Goal: Task Accomplishment & Management: Manage account settings

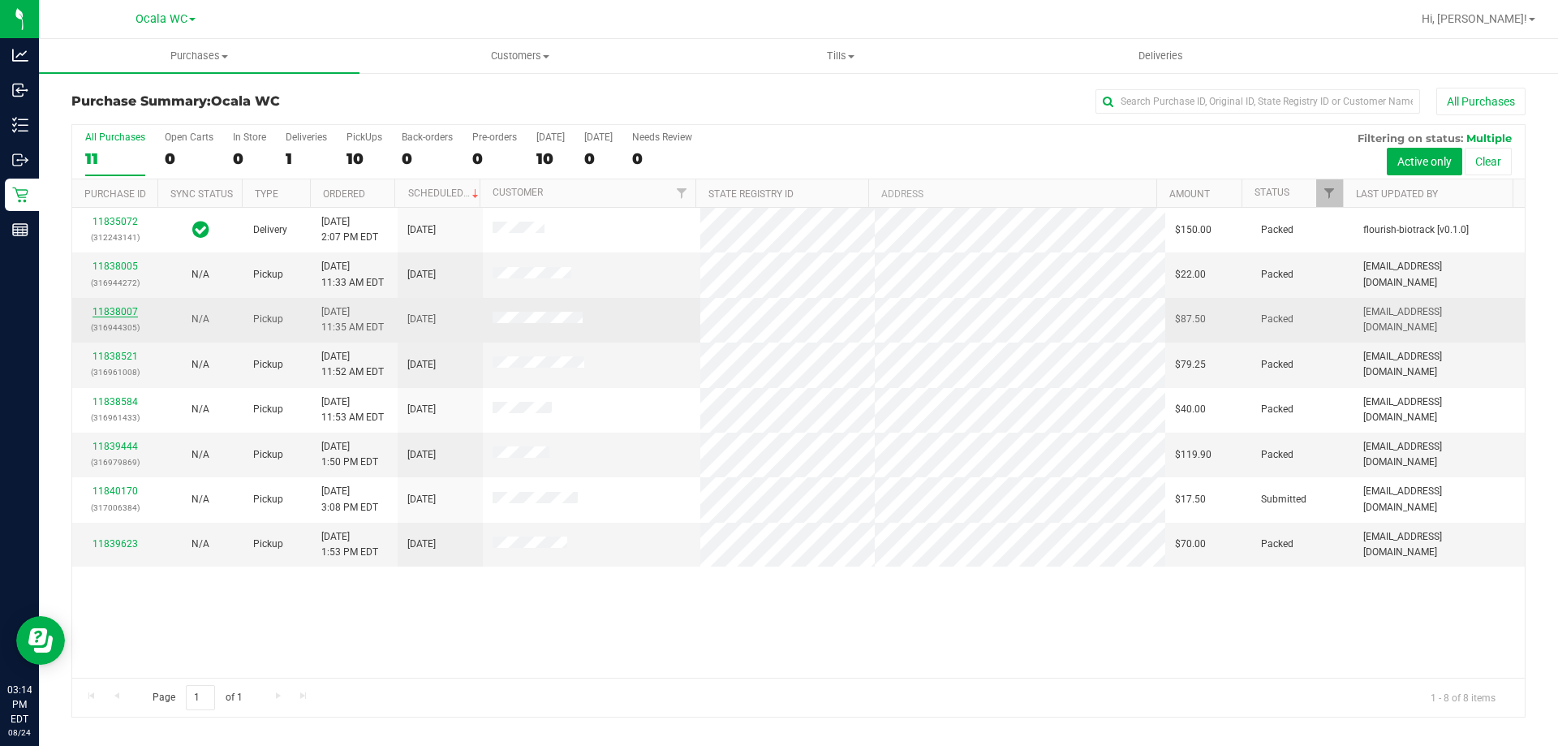
click at [117, 312] on link "11838007" at bounding box center [114, 311] width 45 height 11
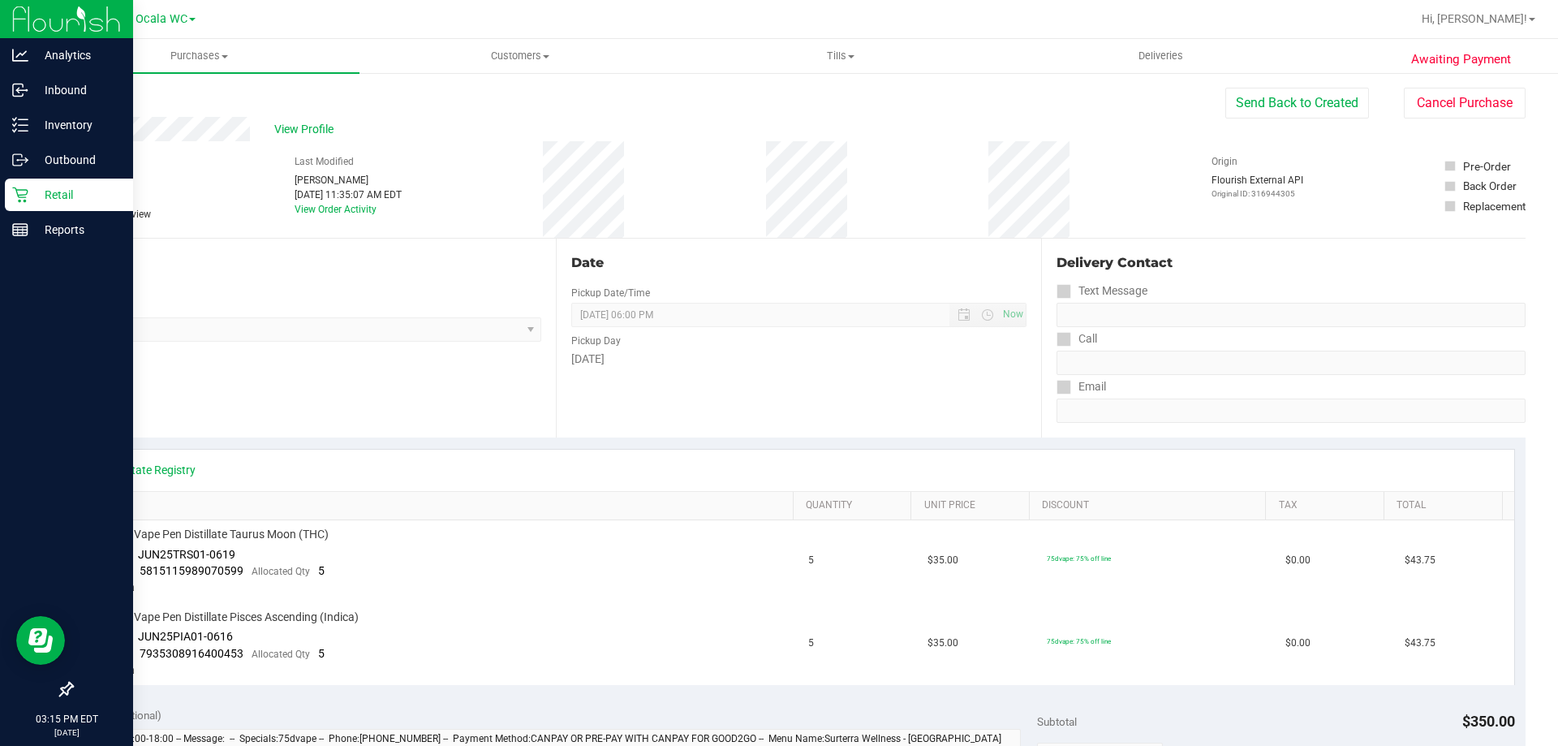
click at [85, 191] on p "Retail" at bounding box center [76, 194] width 97 height 19
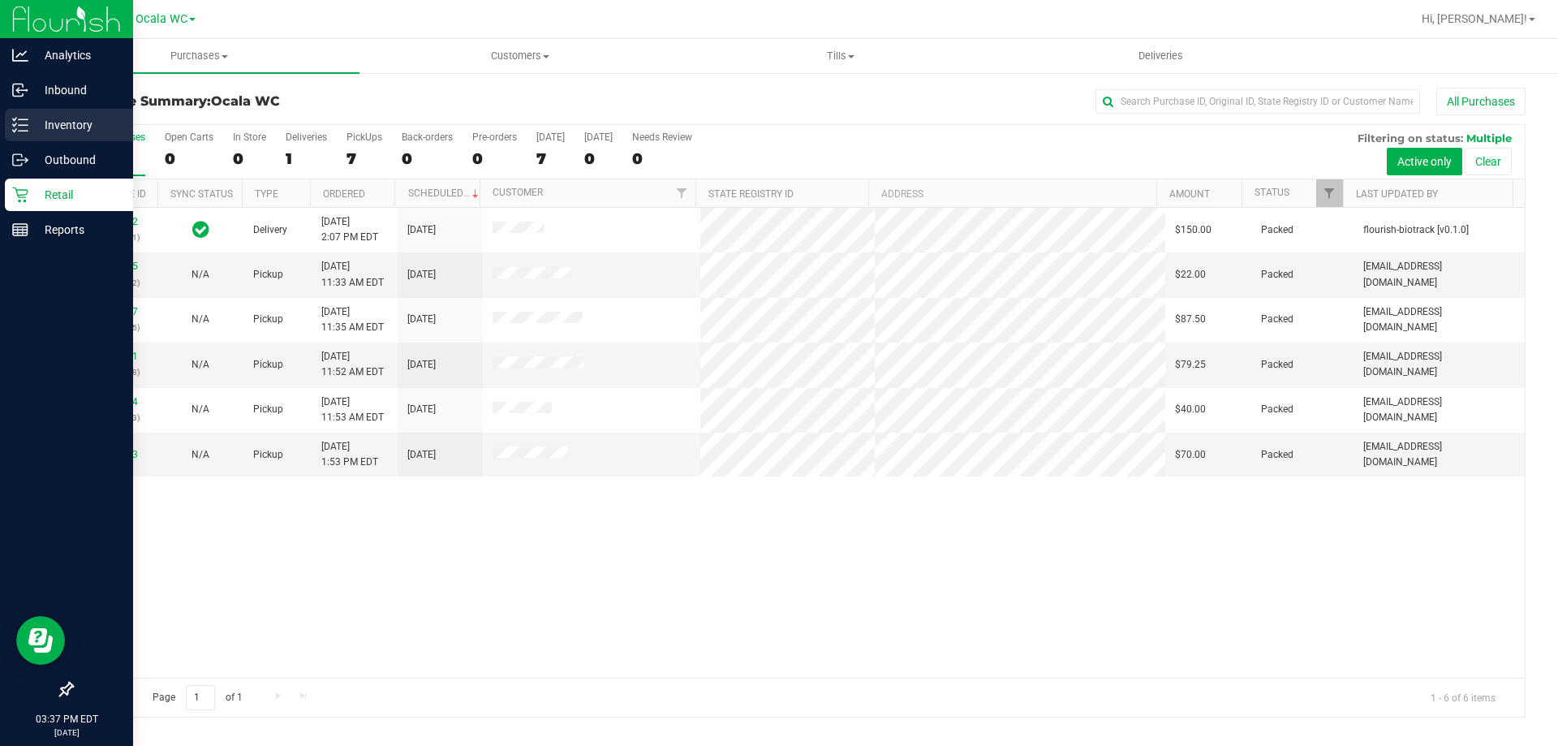
click at [51, 125] on p "Inventory" at bounding box center [76, 124] width 97 height 19
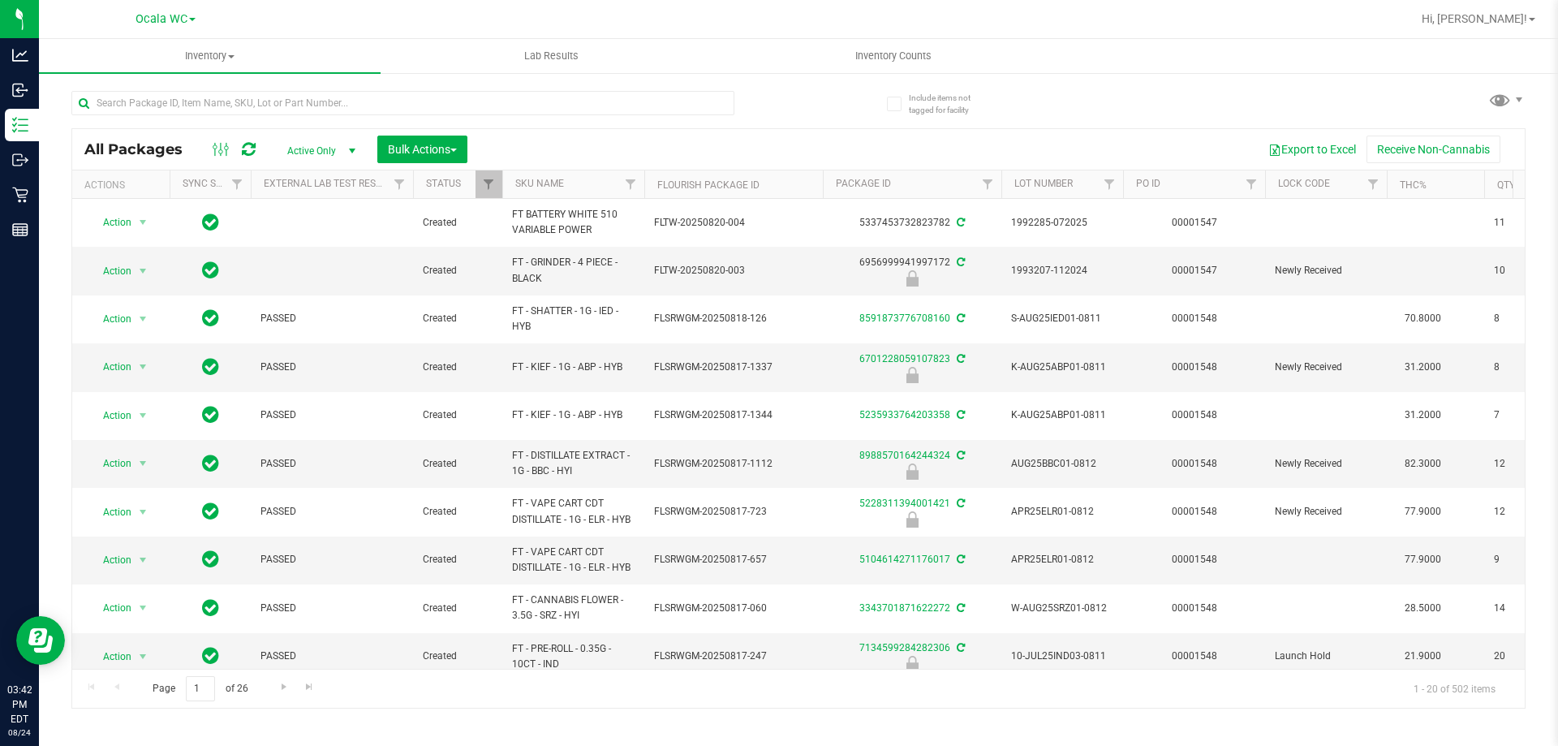
click at [1320, 720] on div "Inventory All packages All inventory Waste log Create inventory Lab Results Inv…" at bounding box center [798, 392] width 1519 height 707
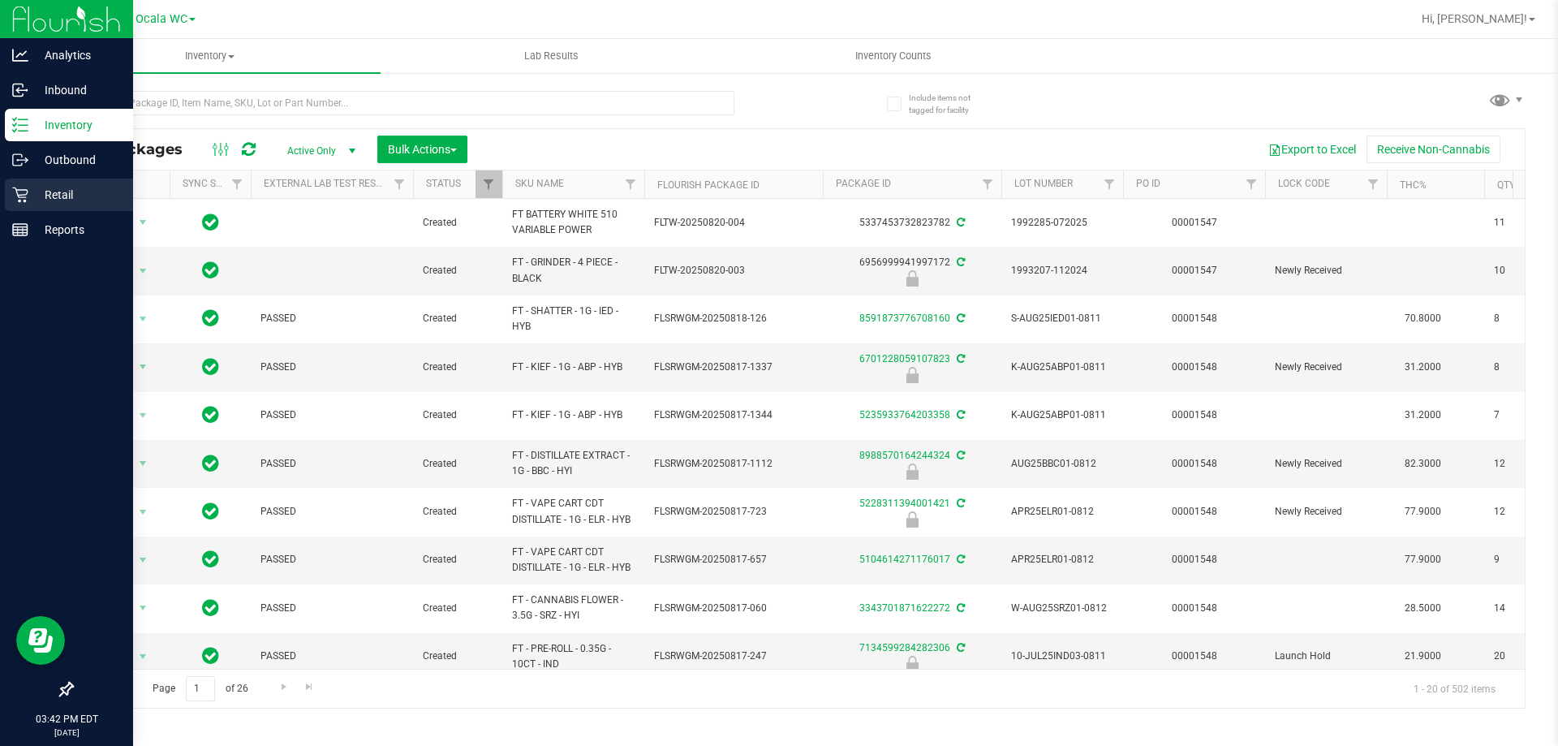
click at [86, 193] on p "Retail" at bounding box center [76, 194] width 97 height 19
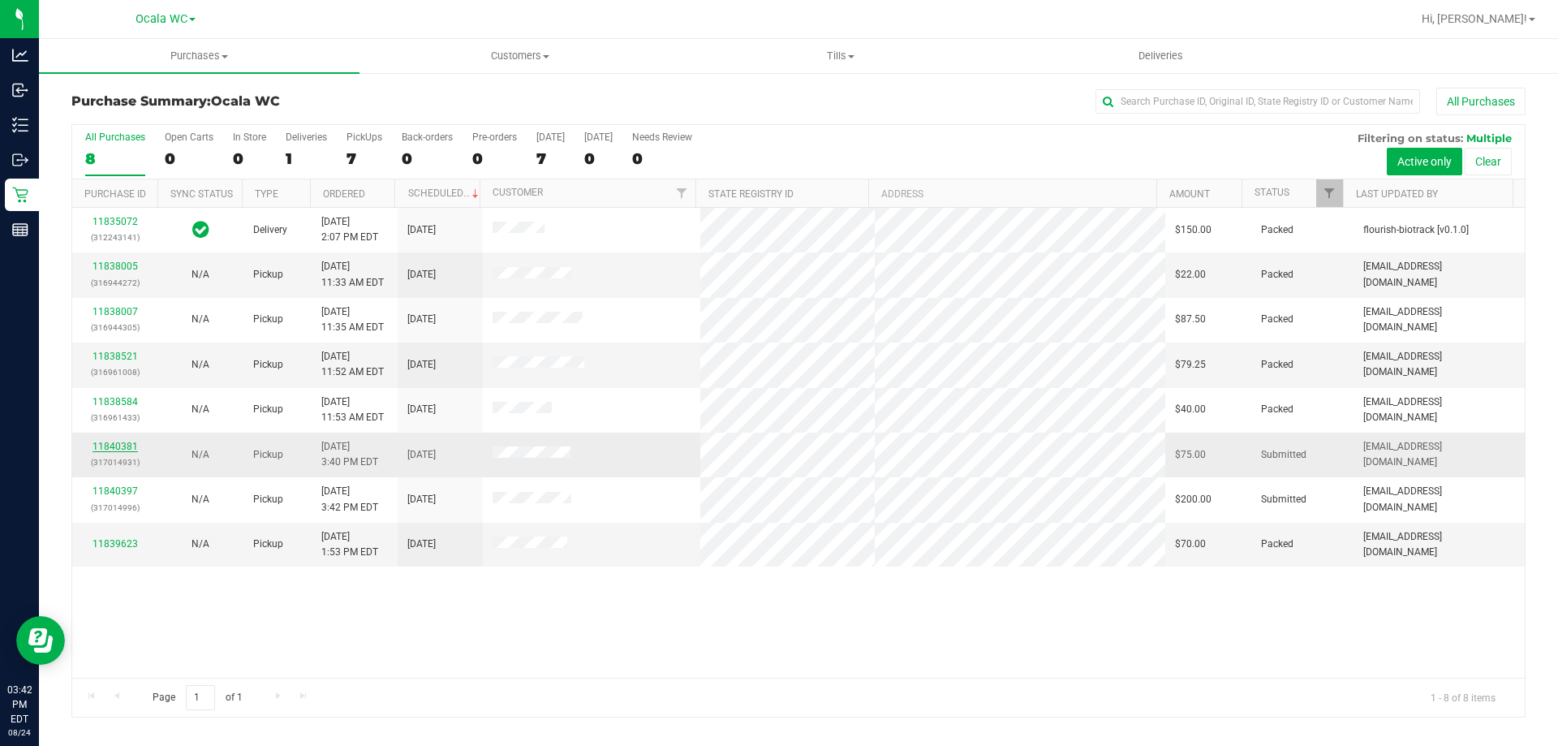
click at [114, 445] on link "11840381" at bounding box center [114, 445] width 45 height 11
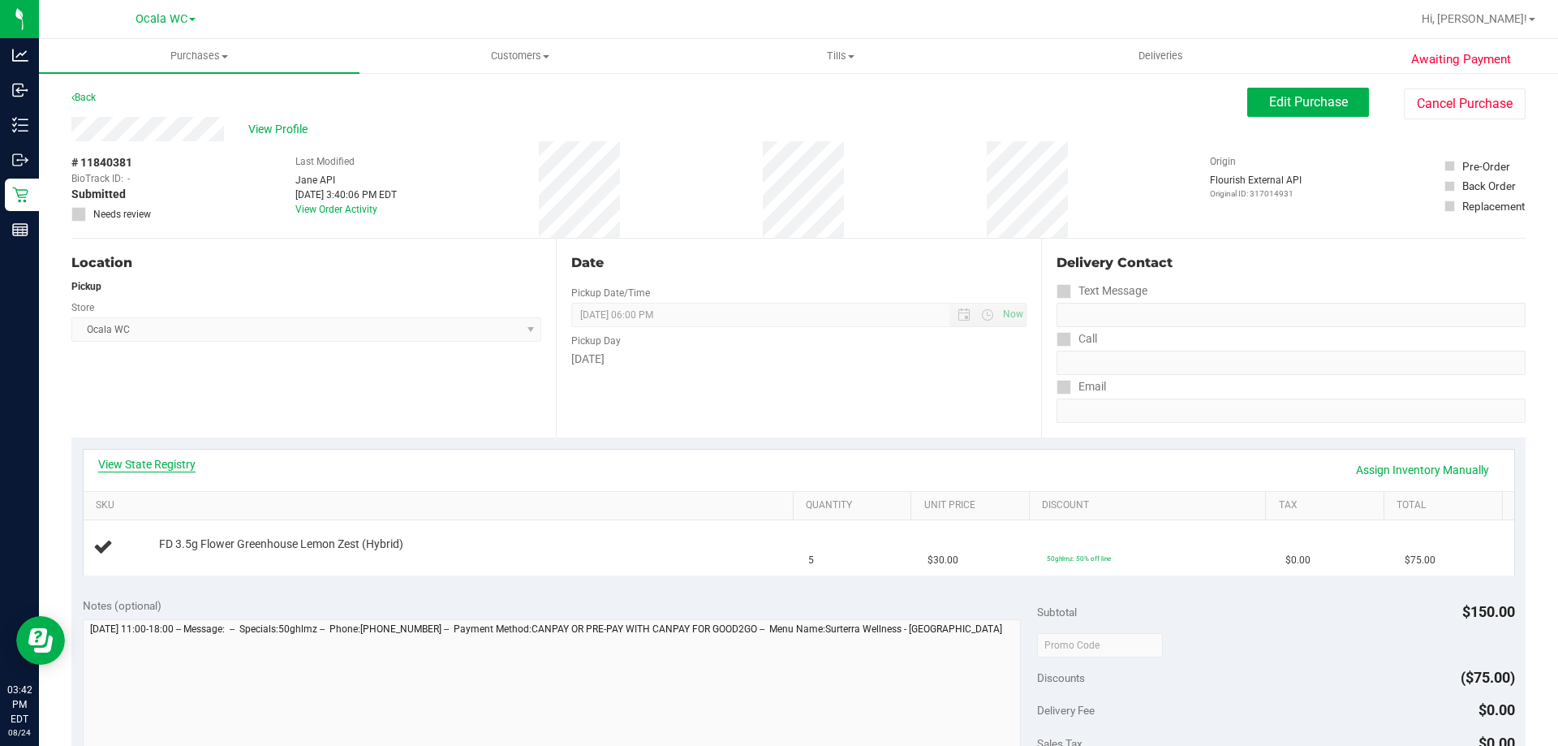
click at [122, 469] on link "View State Registry" at bounding box center [146, 464] width 97 height 16
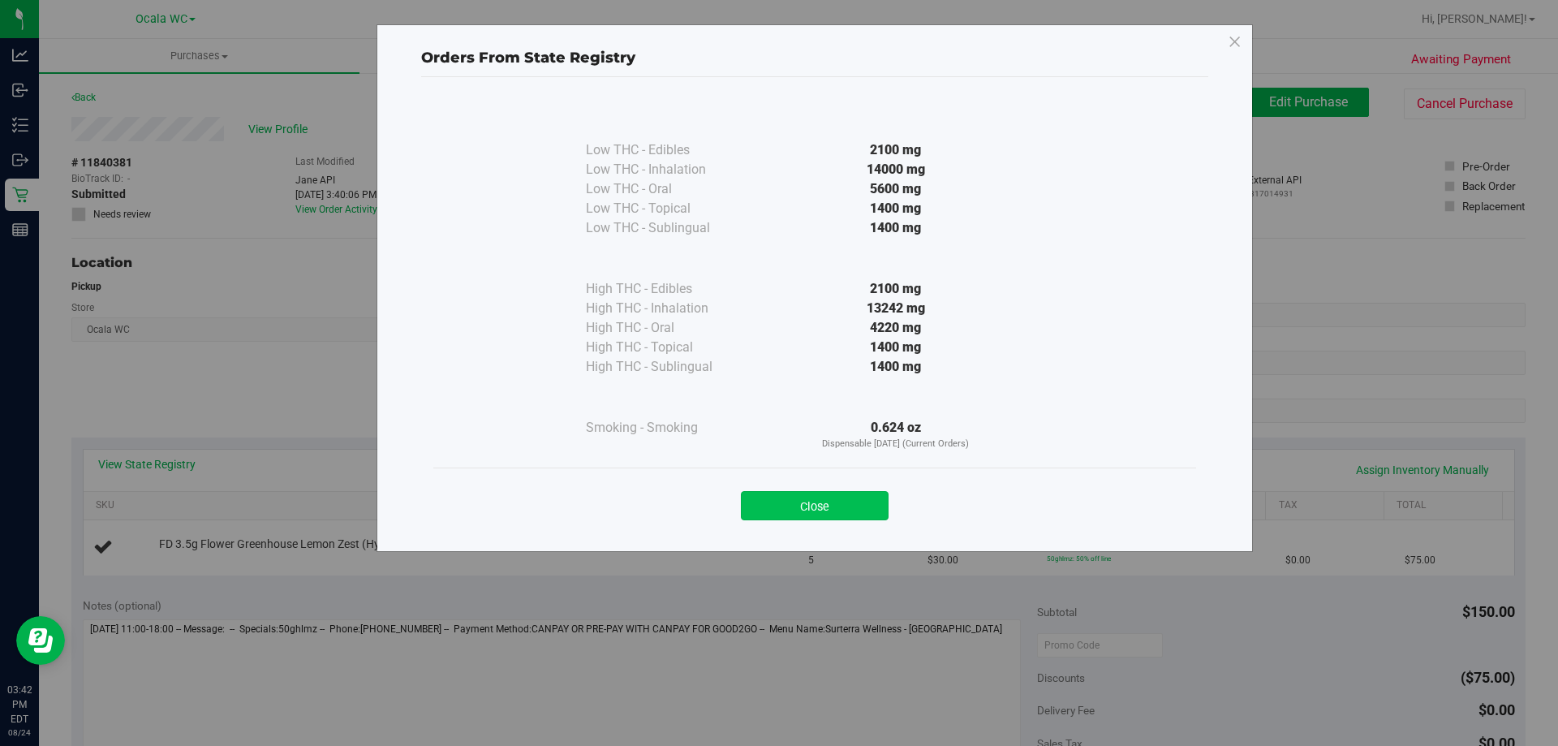
click at [809, 514] on button "Close" at bounding box center [815, 505] width 148 height 29
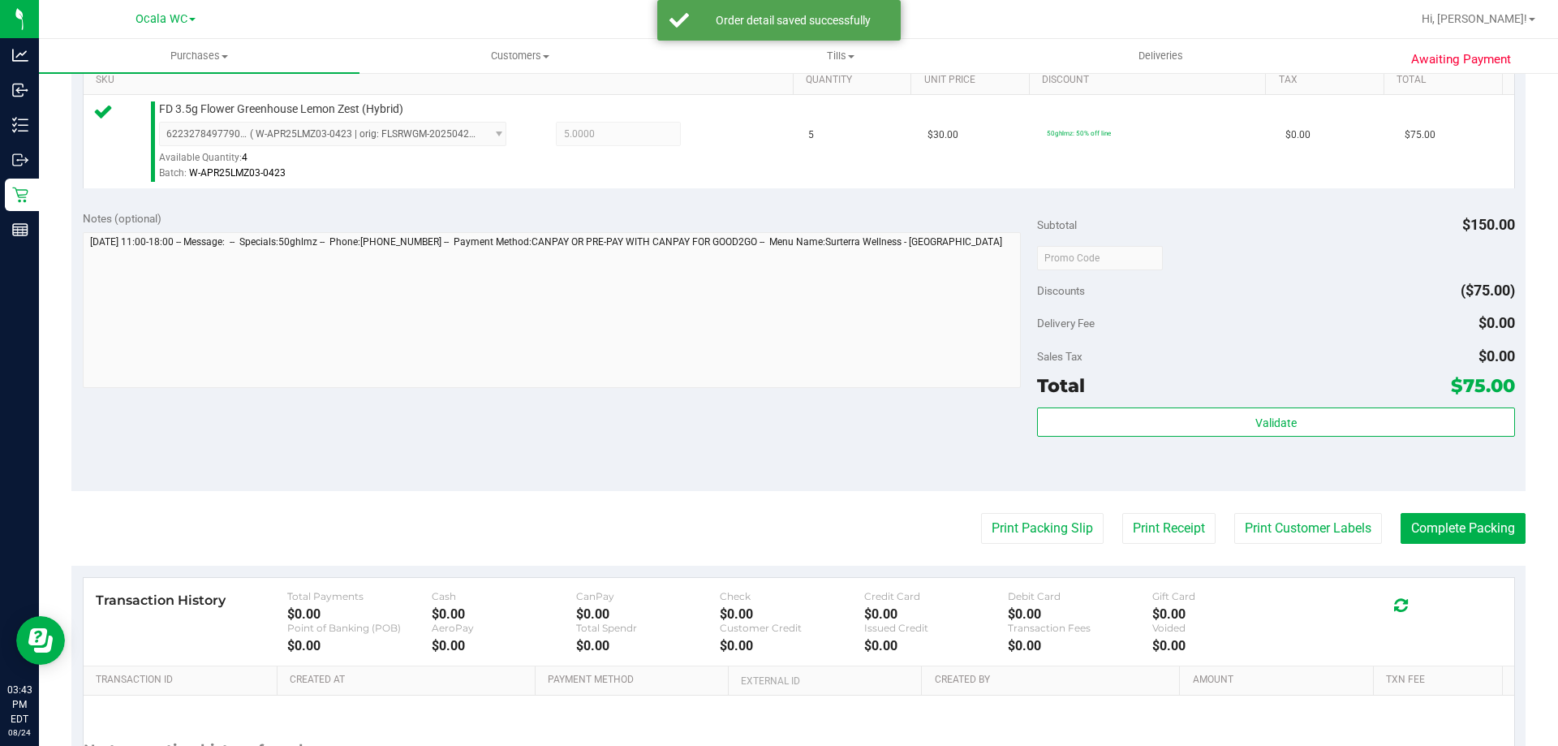
scroll to position [456, 0]
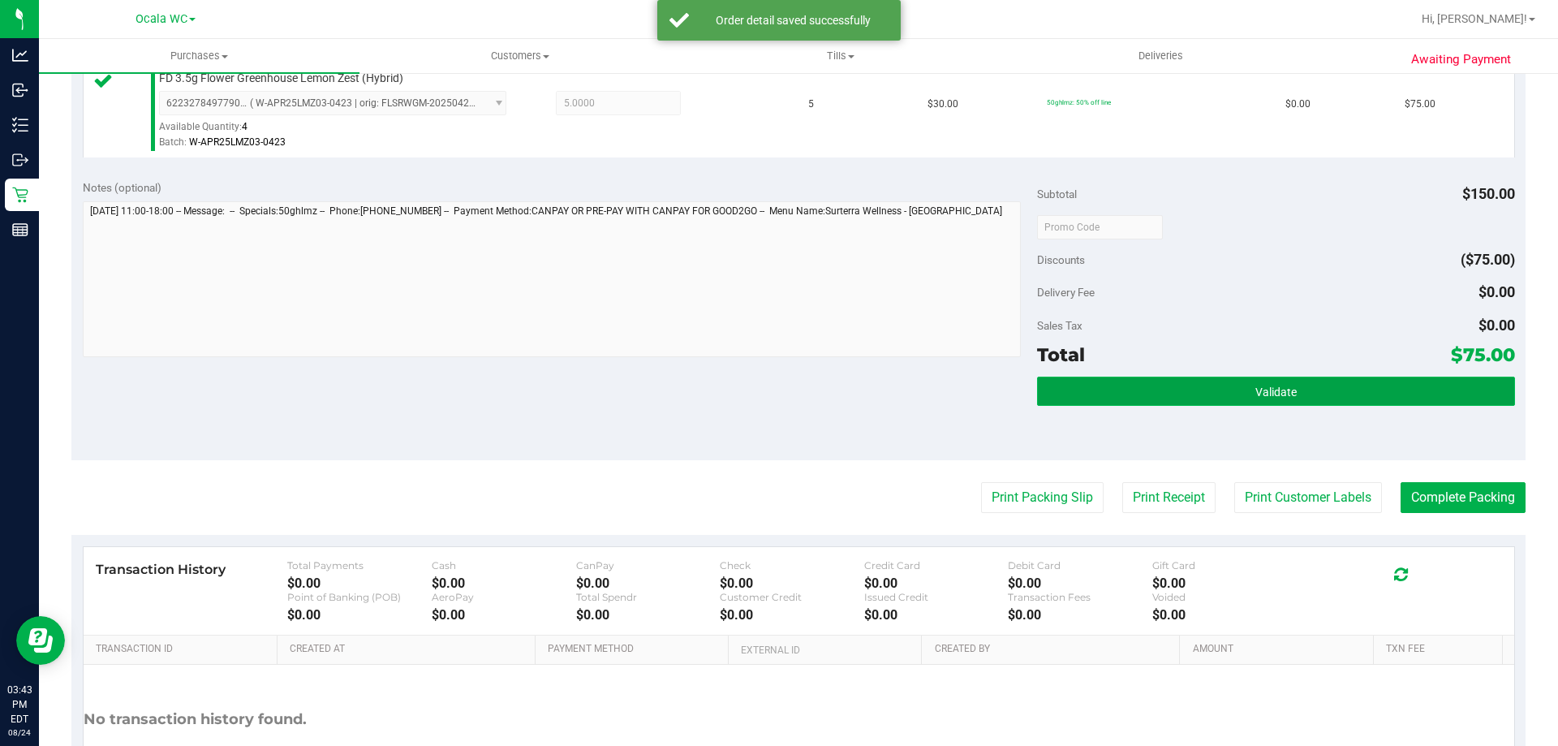
click at [1253, 380] on button "Validate" at bounding box center [1275, 390] width 477 height 29
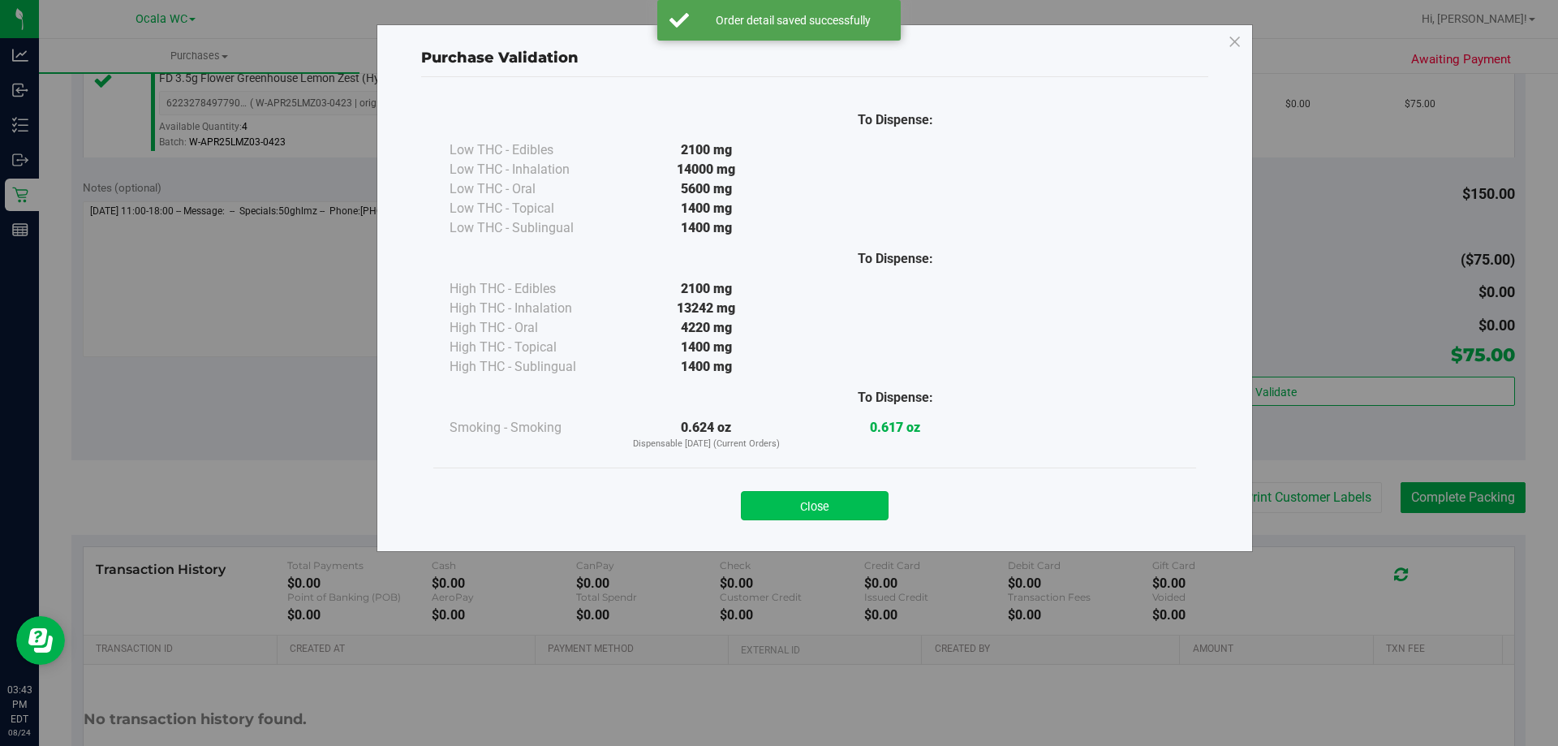
click at [848, 509] on button "Close" at bounding box center [815, 505] width 148 height 29
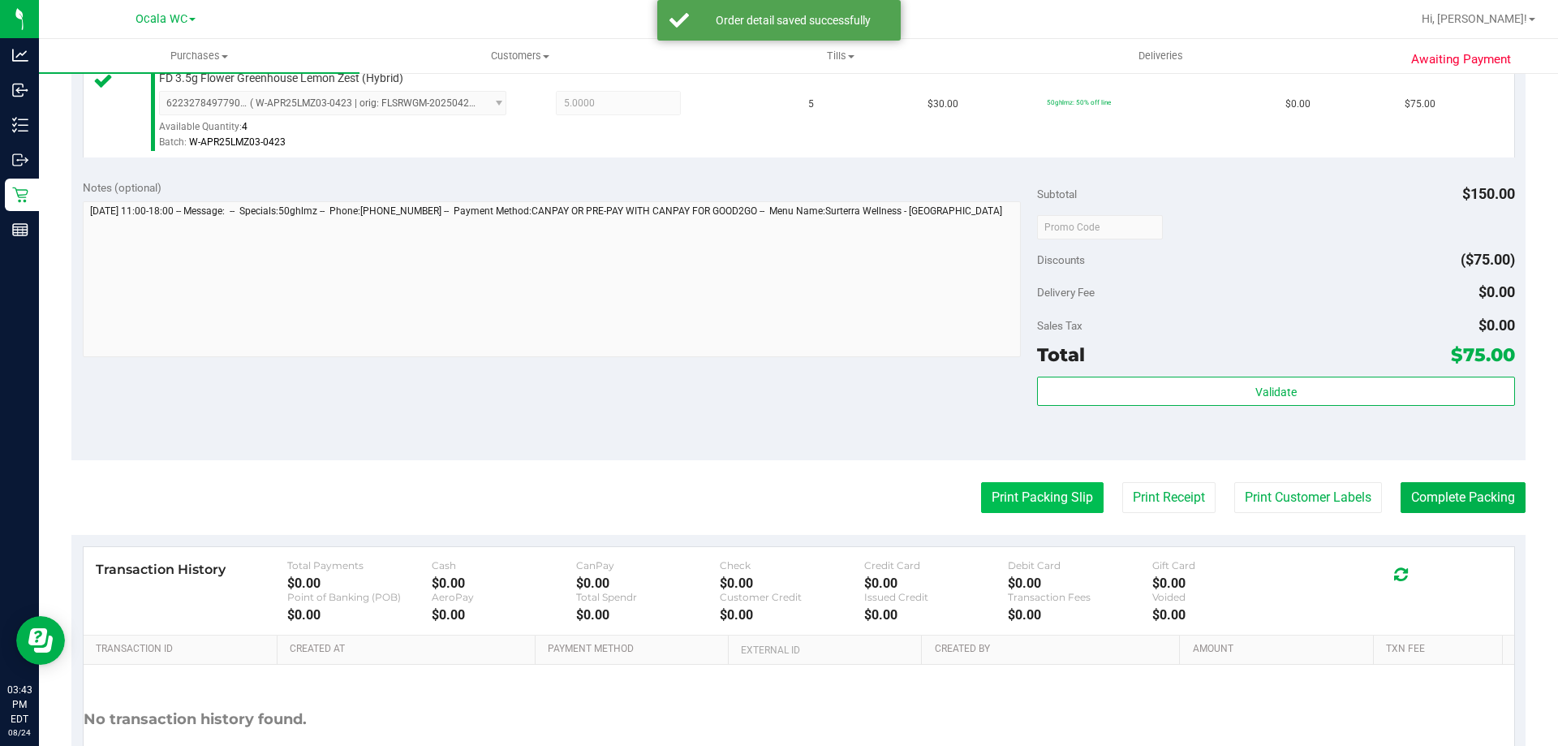
click at [992, 510] on button "Print Packing Slip" at bounding box center [1042, 497] width 122 height 31
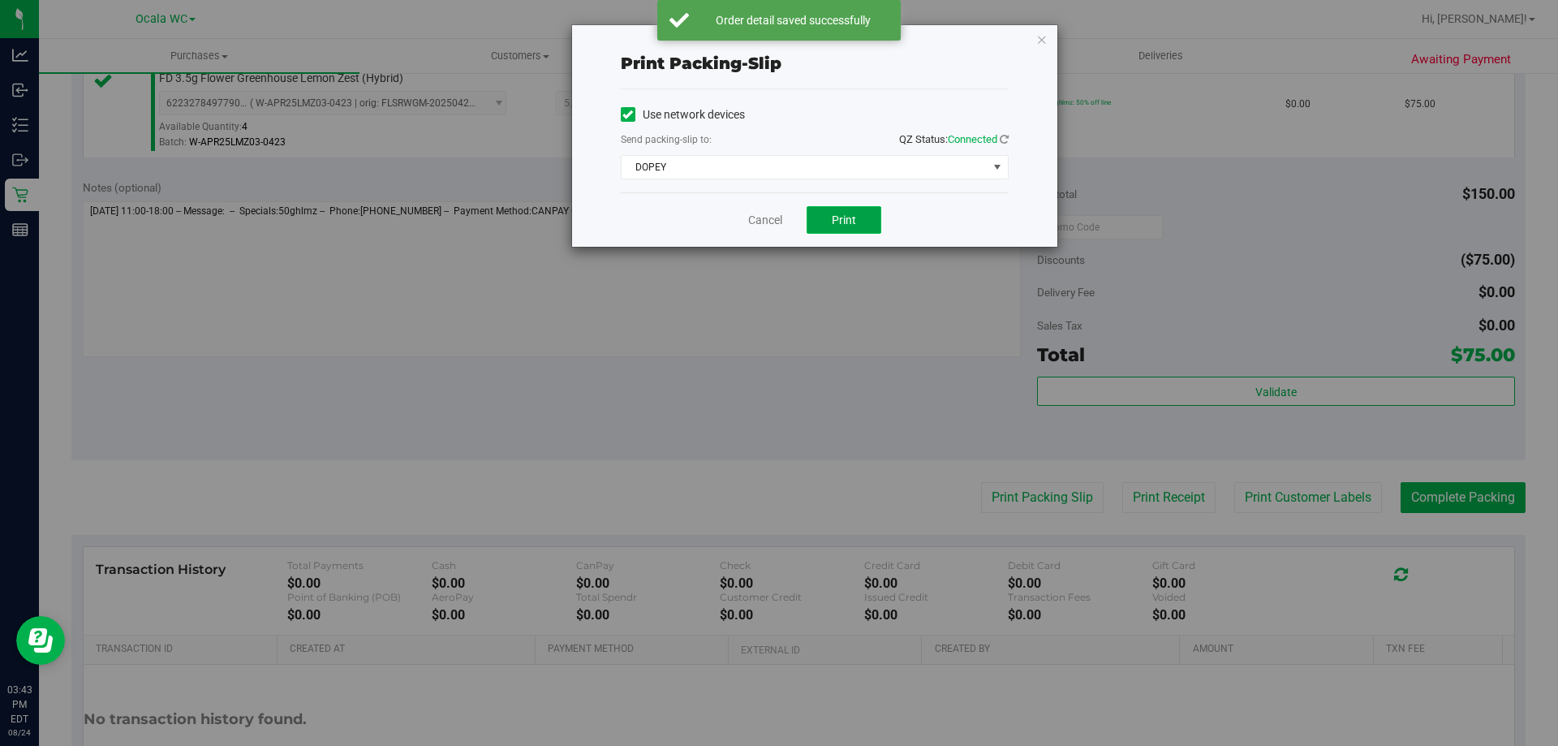
click at [861, 230] on button "Print" at bounding box center [843, 220] width 75 height 28
click at [778, 221] on link "Cancel" at bounding box center [765, 220] width 34 height 17
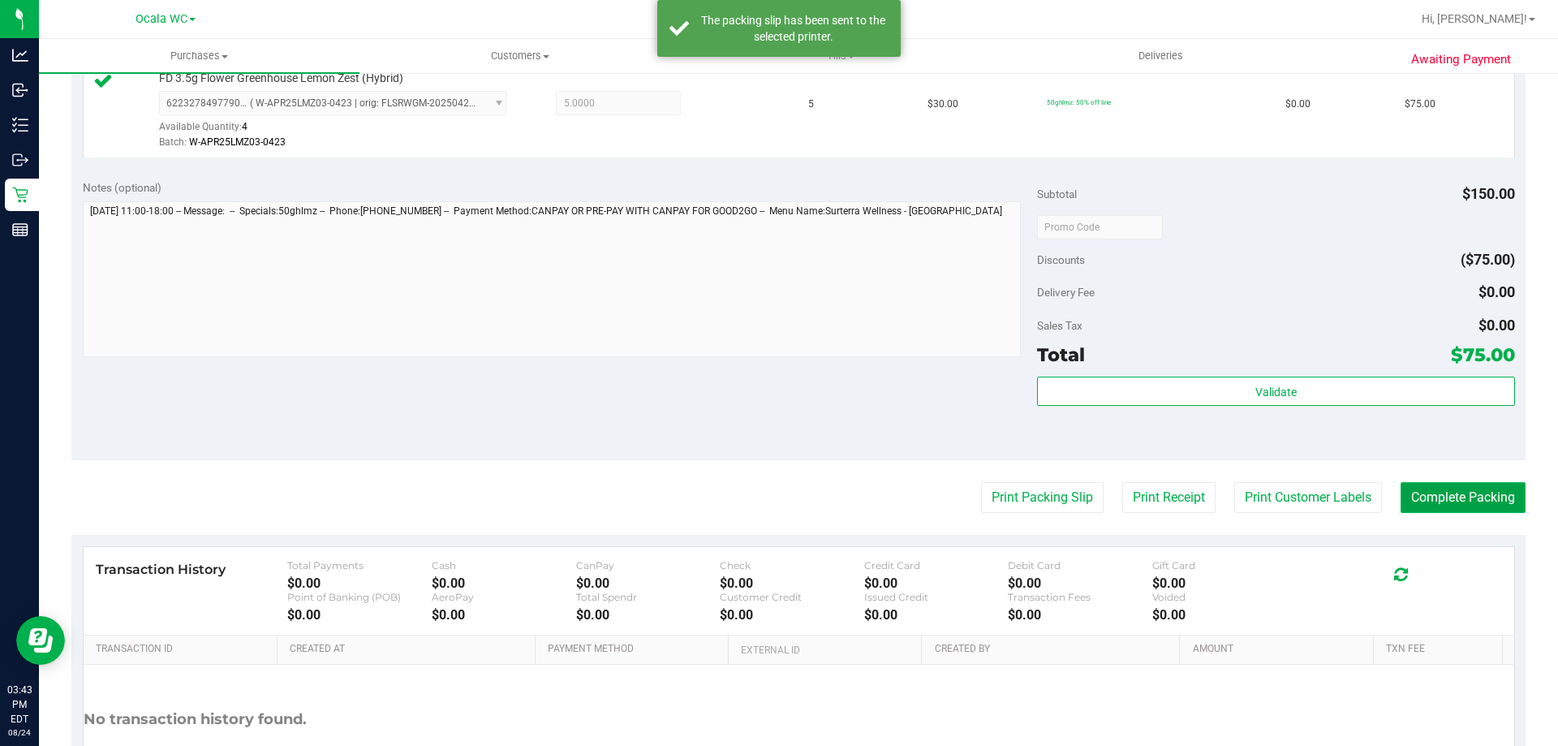
click at [1457, 505] on button "Complete Packing" at bounding box center [1462, 497] width 125 height 31
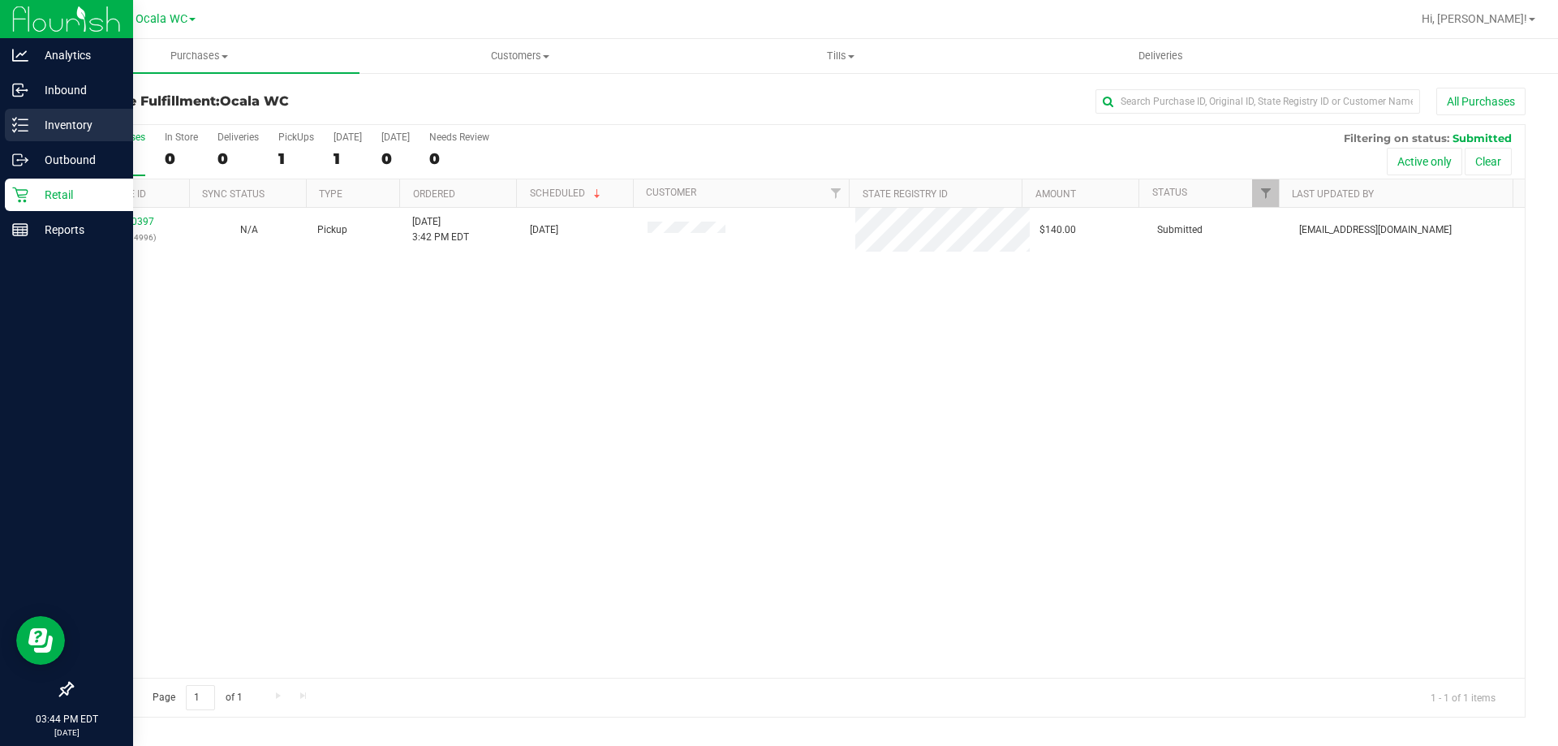
click at [29, 127] on p "Inventory" at bounding box center [76, 124] width 97 height 19
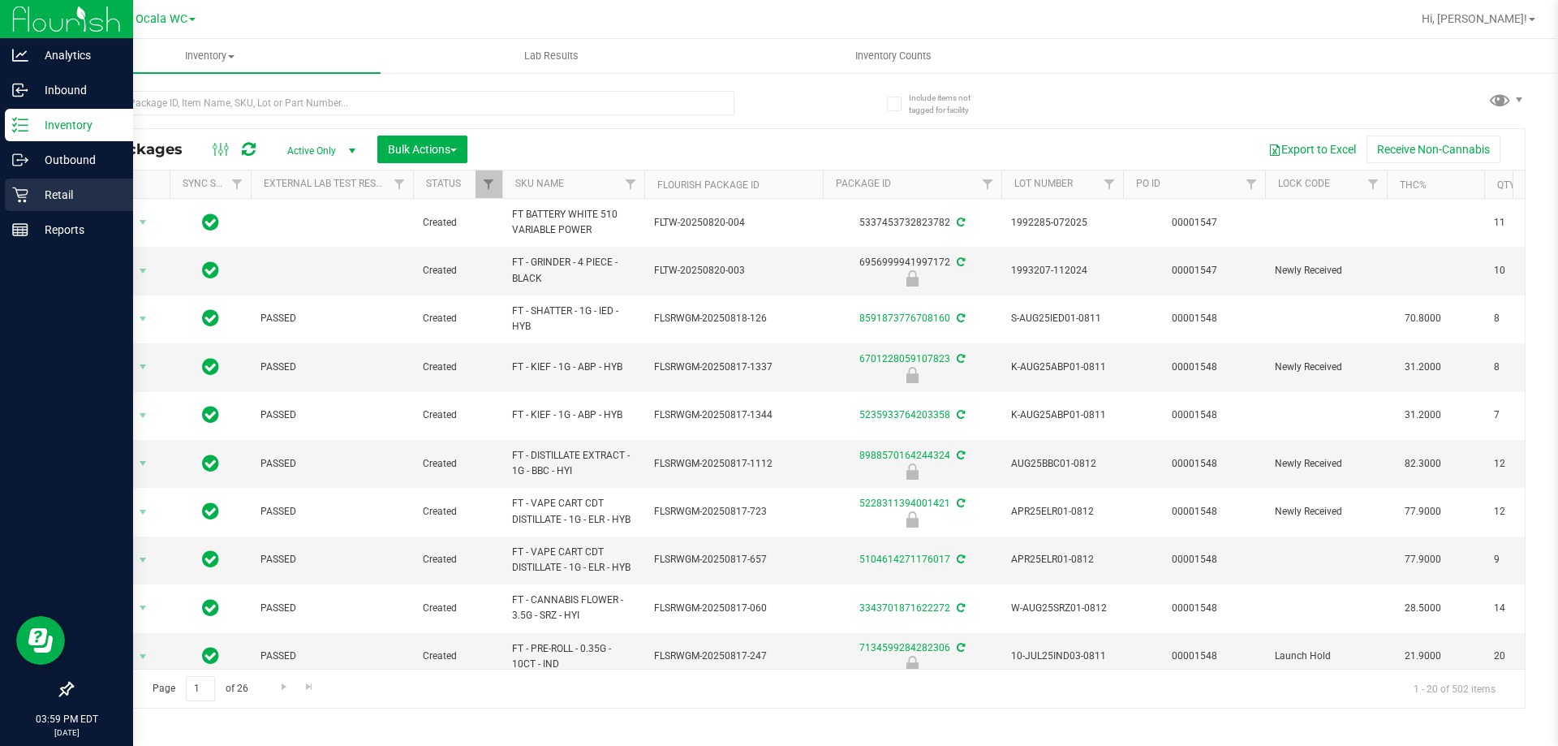
click at [44, 199] on p "Retail" at bounding box center [76, 194] width 97 height 19
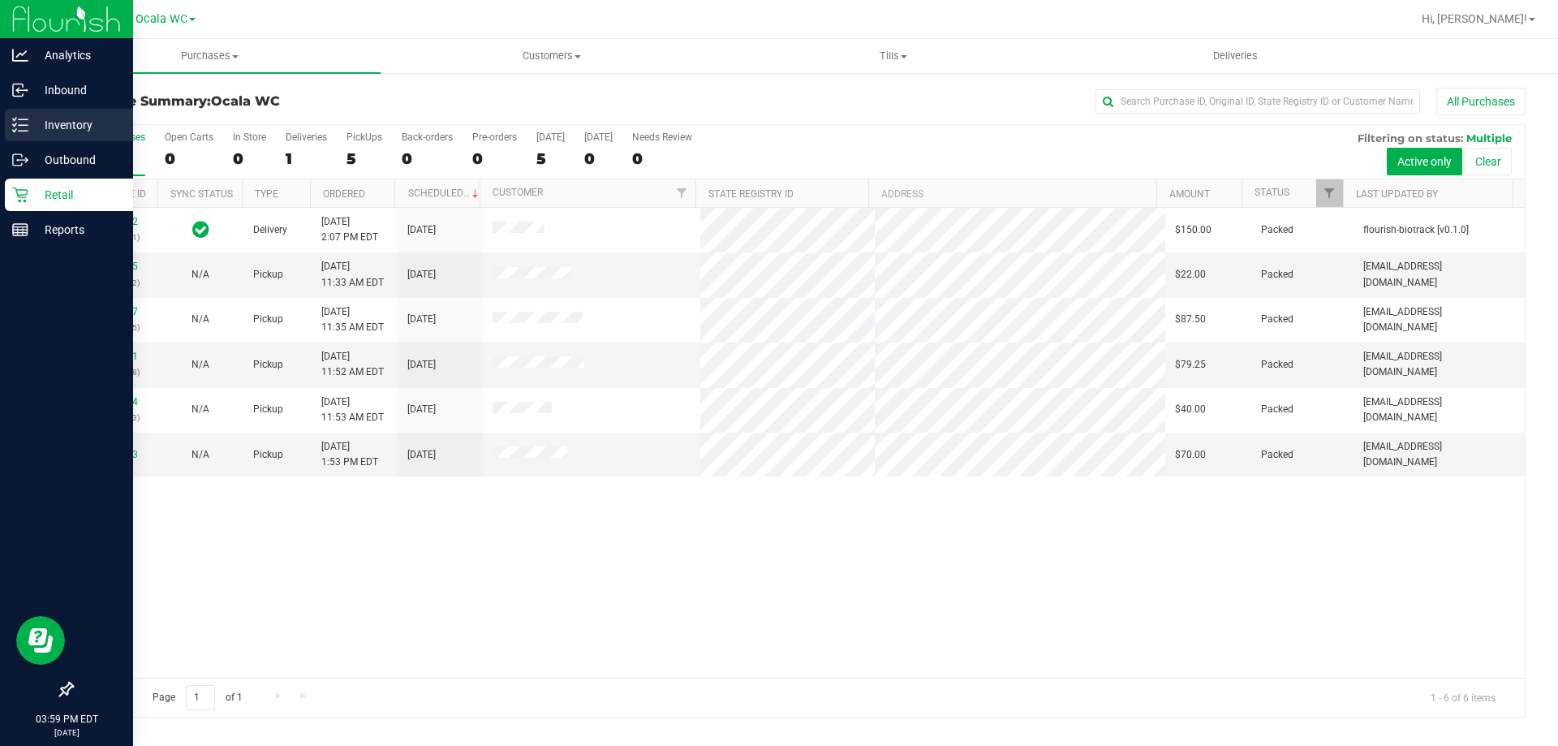
click at [43, 122] on p "Inventory" at bounding box center [76, 124] width 97 height 19
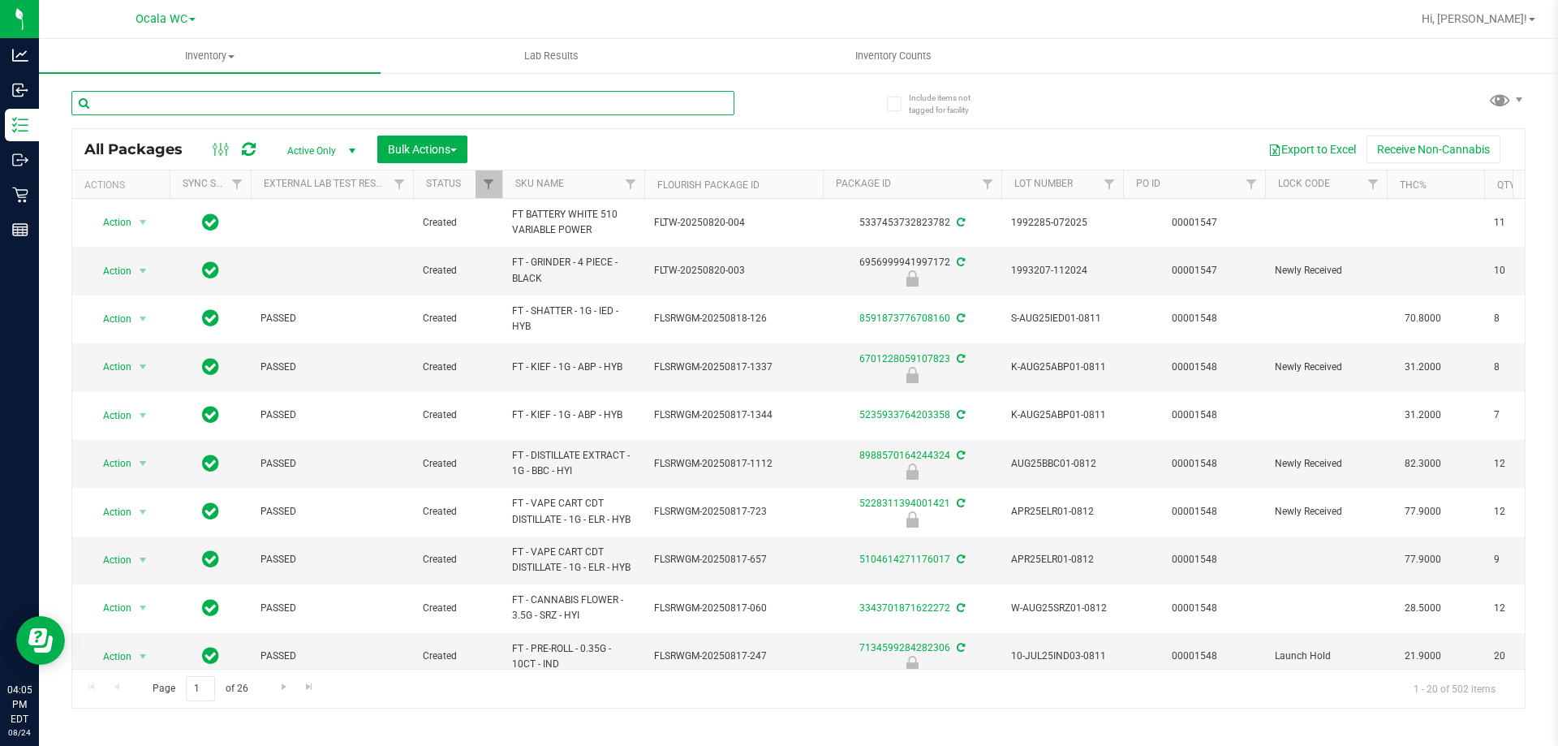
click at [142, 97] on input "text" at bounding box center [402, 103] width 663 height 24
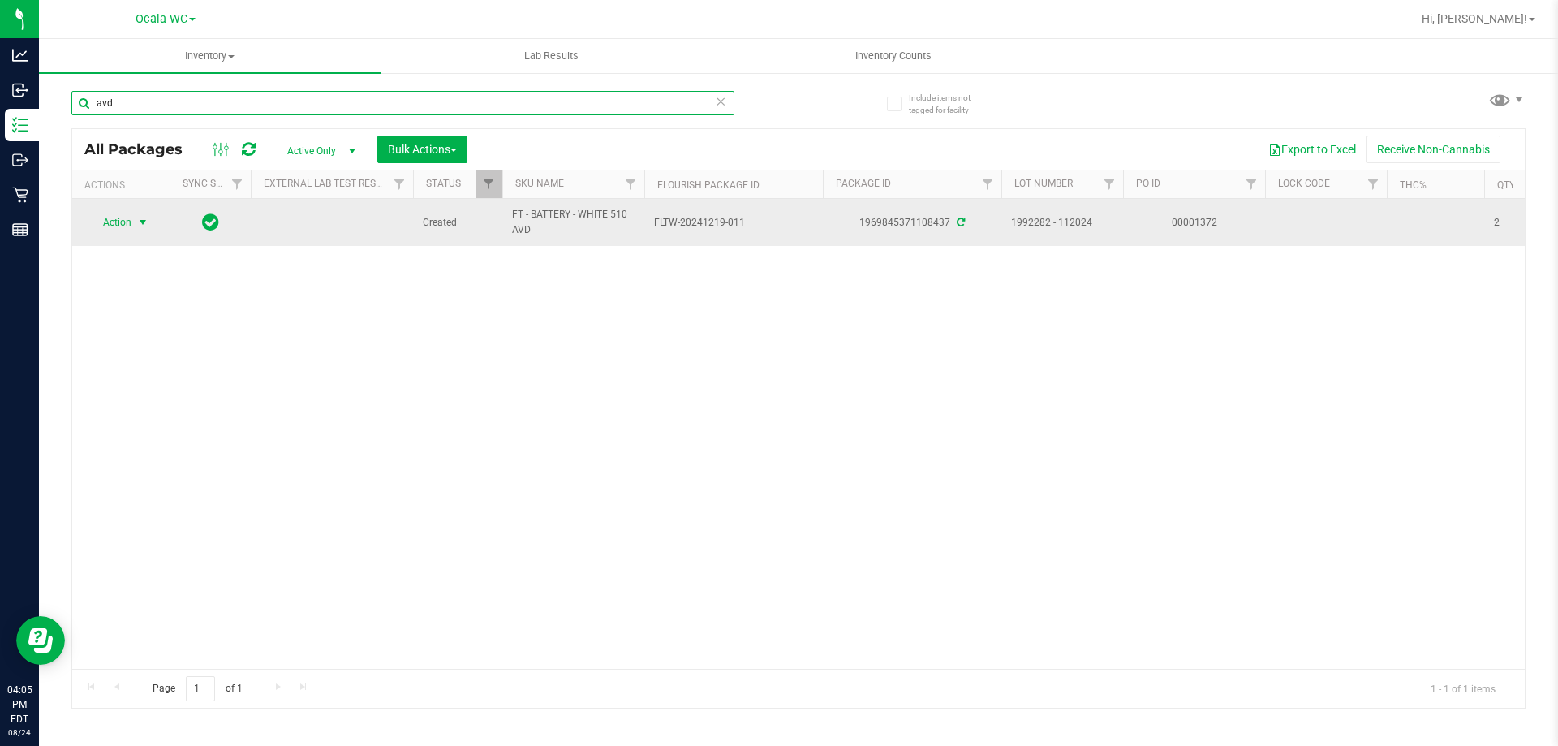
type input "avd"
click at [137, 220] on span "select" at bounding box center [142, 222] width 13 height 13
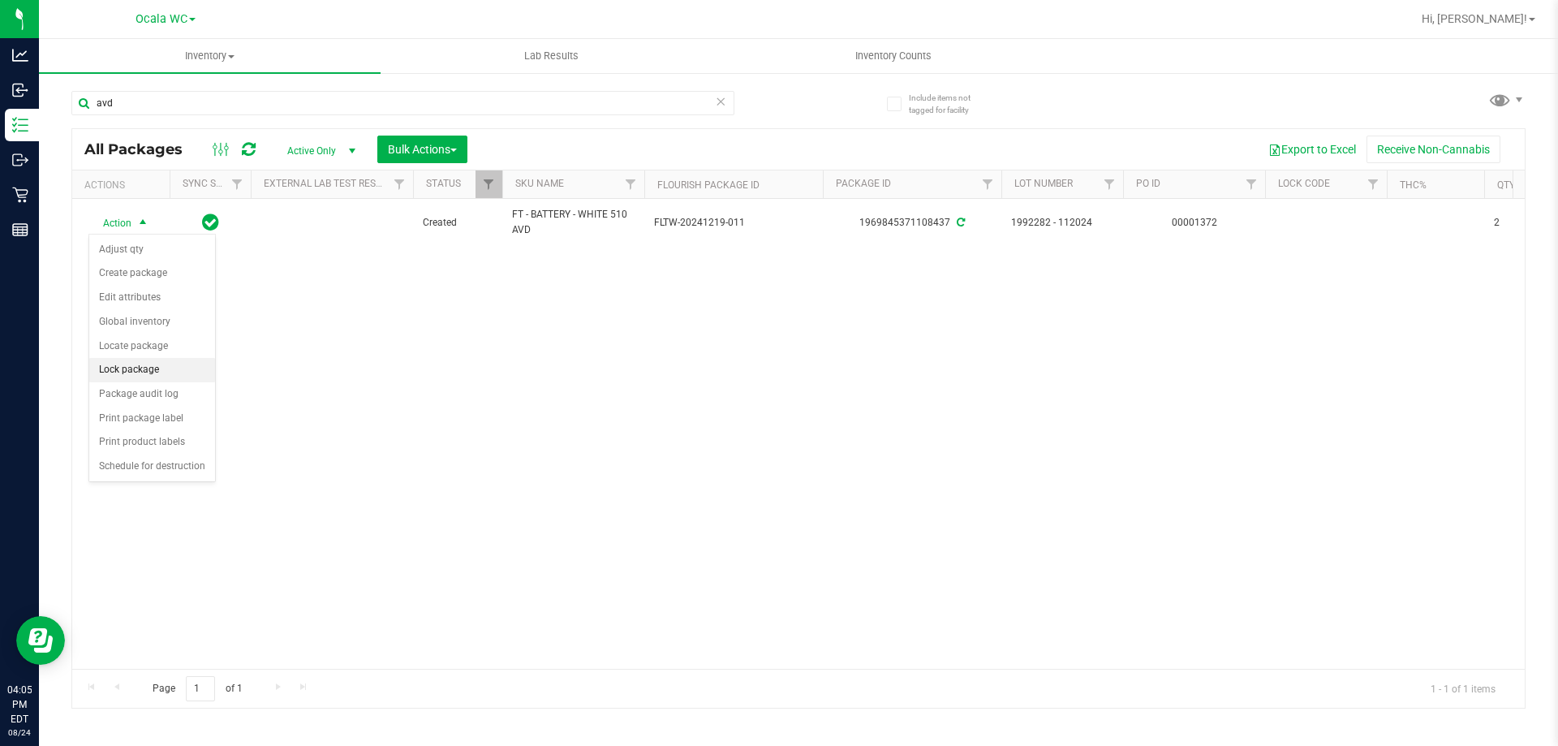
click at [142, 372] on li "Lock package" at bounding box center [152, 370] width 126 height 24
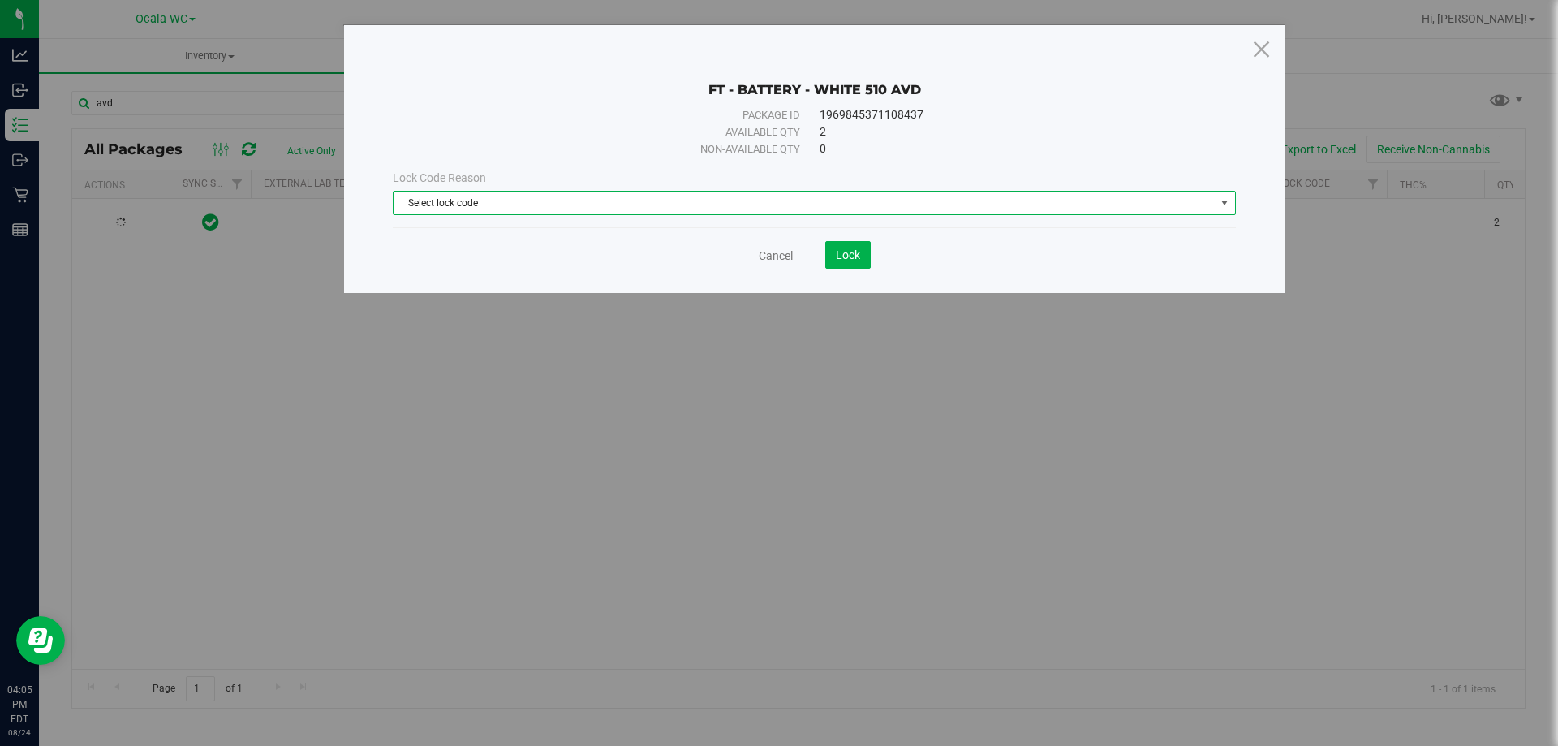
click at [471, 199] on span "Select lock code" at bounding box center [803, 202] width 821 height 23
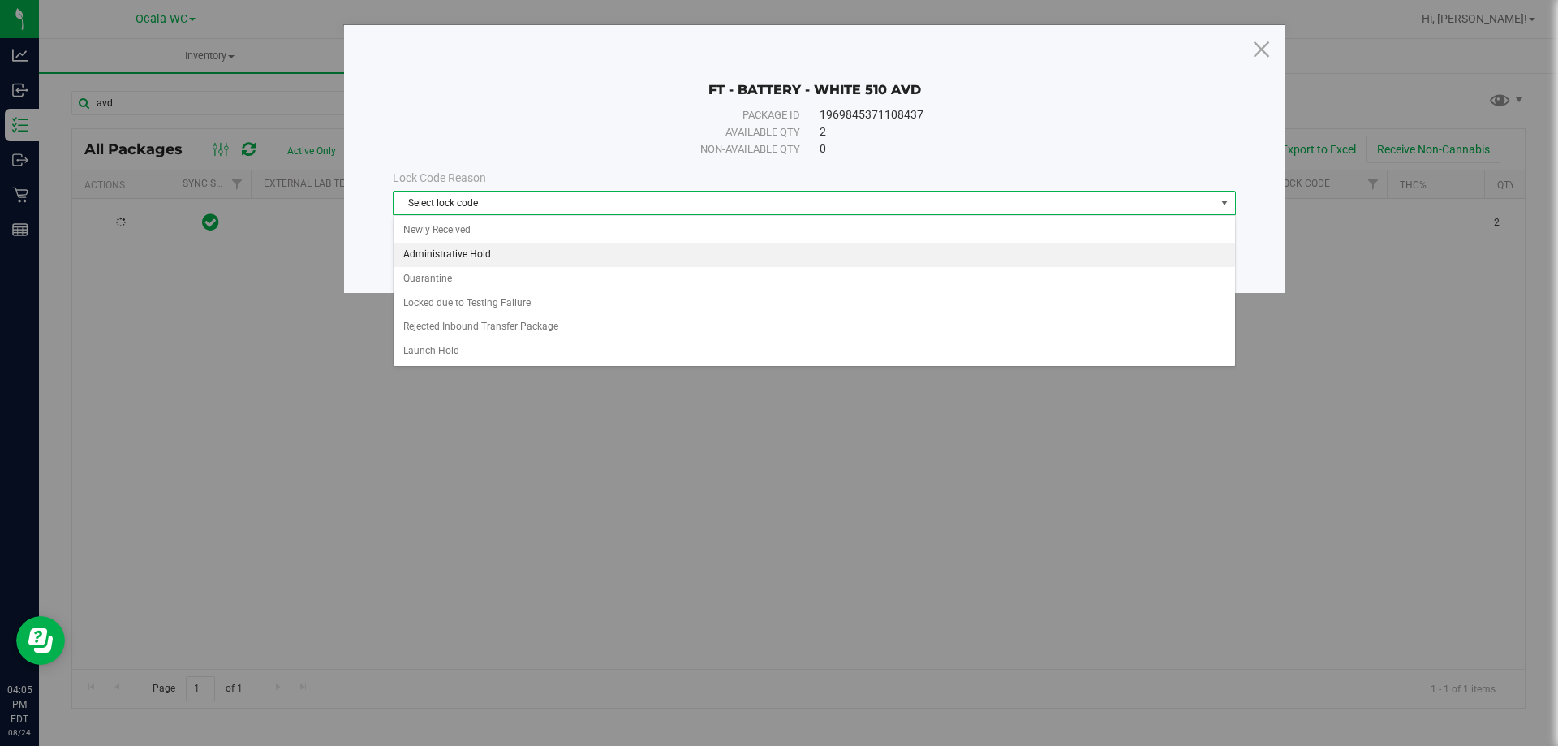
click at [471, 260] on li "Administrative Hold" at bounding box center [813, 255] width 841 height 24
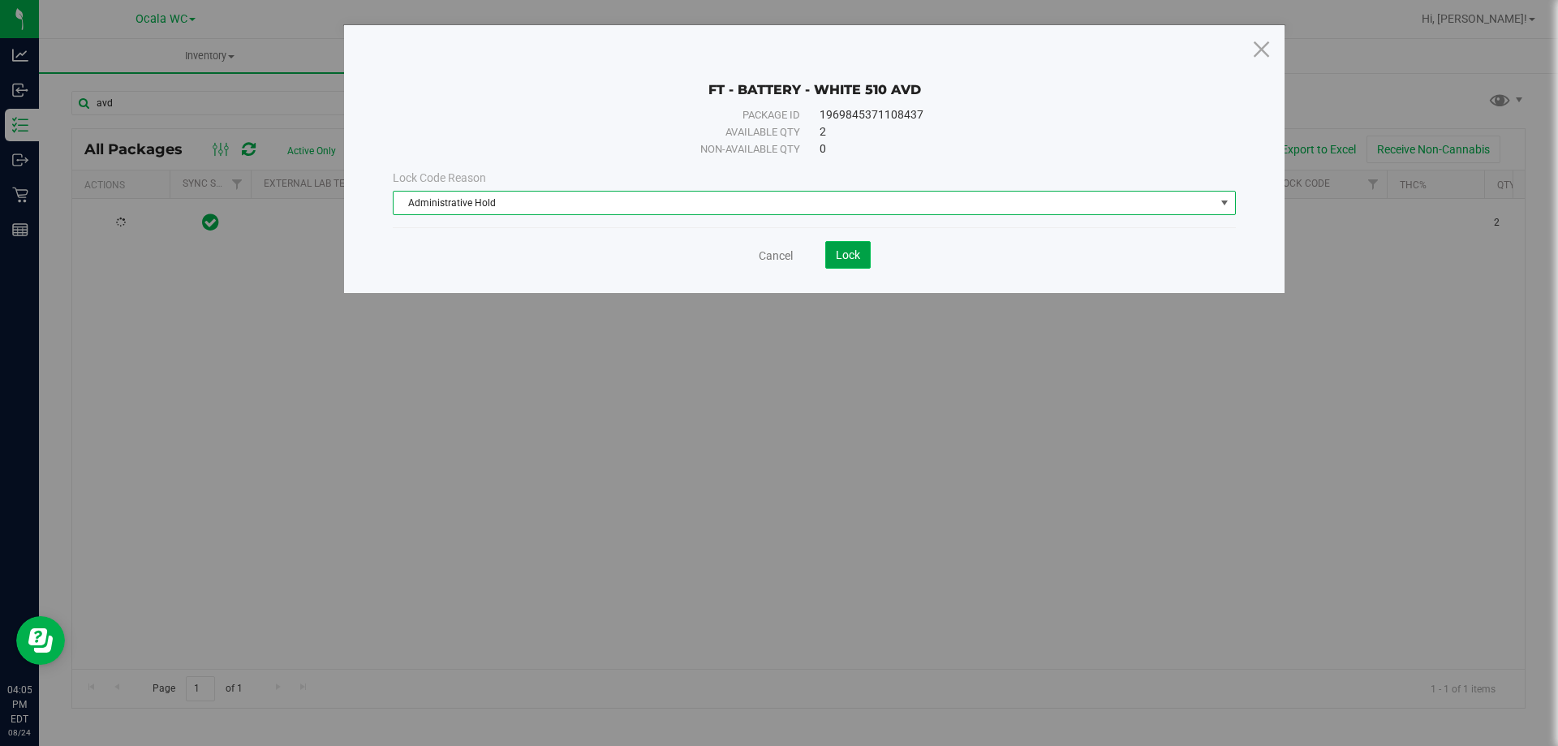
click at [851, 260] on span "Lock" at bounding box center [848, 254] width 24 height 13
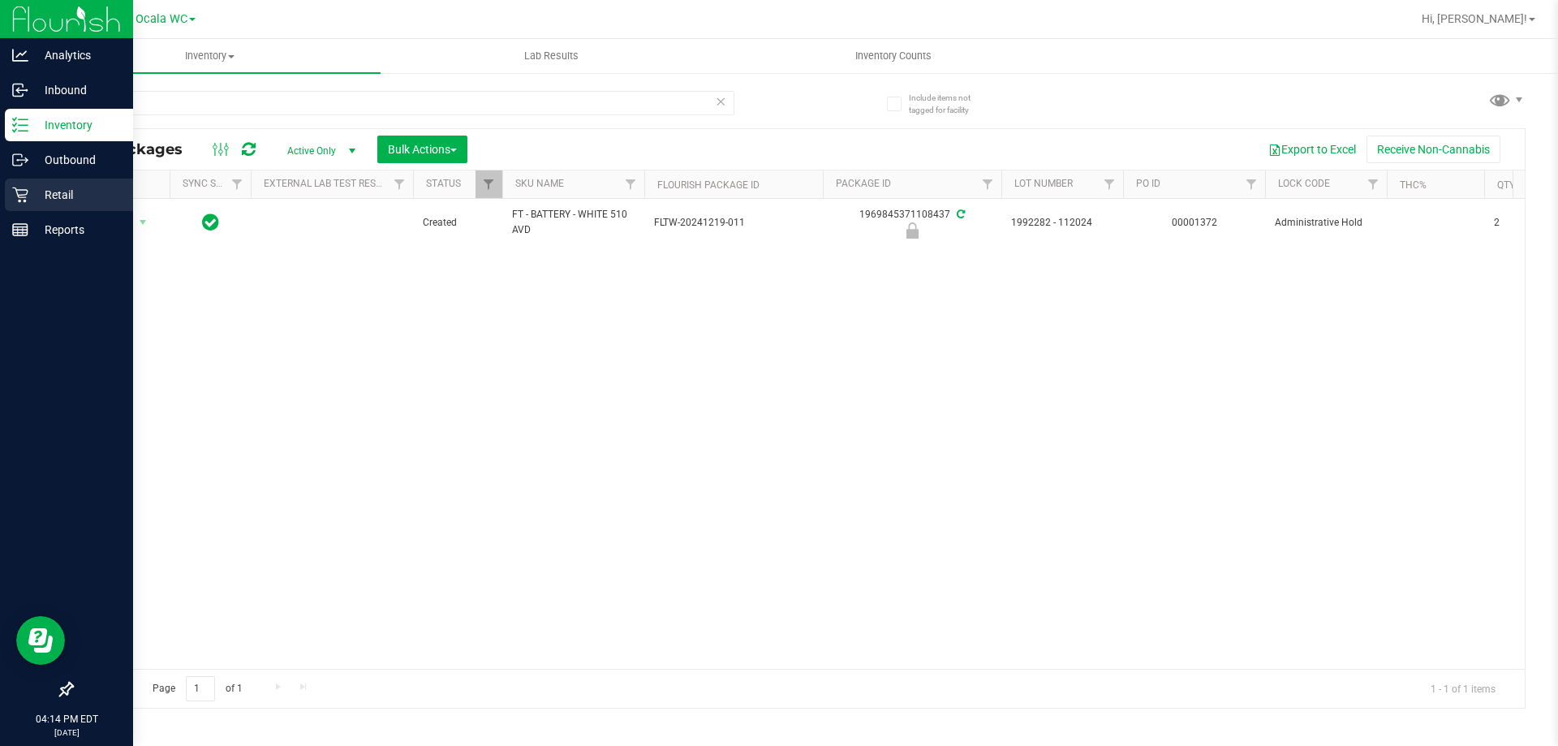
click at [72, 193] on p "Retail" at bounding box center [76, 194] width 97 height 19
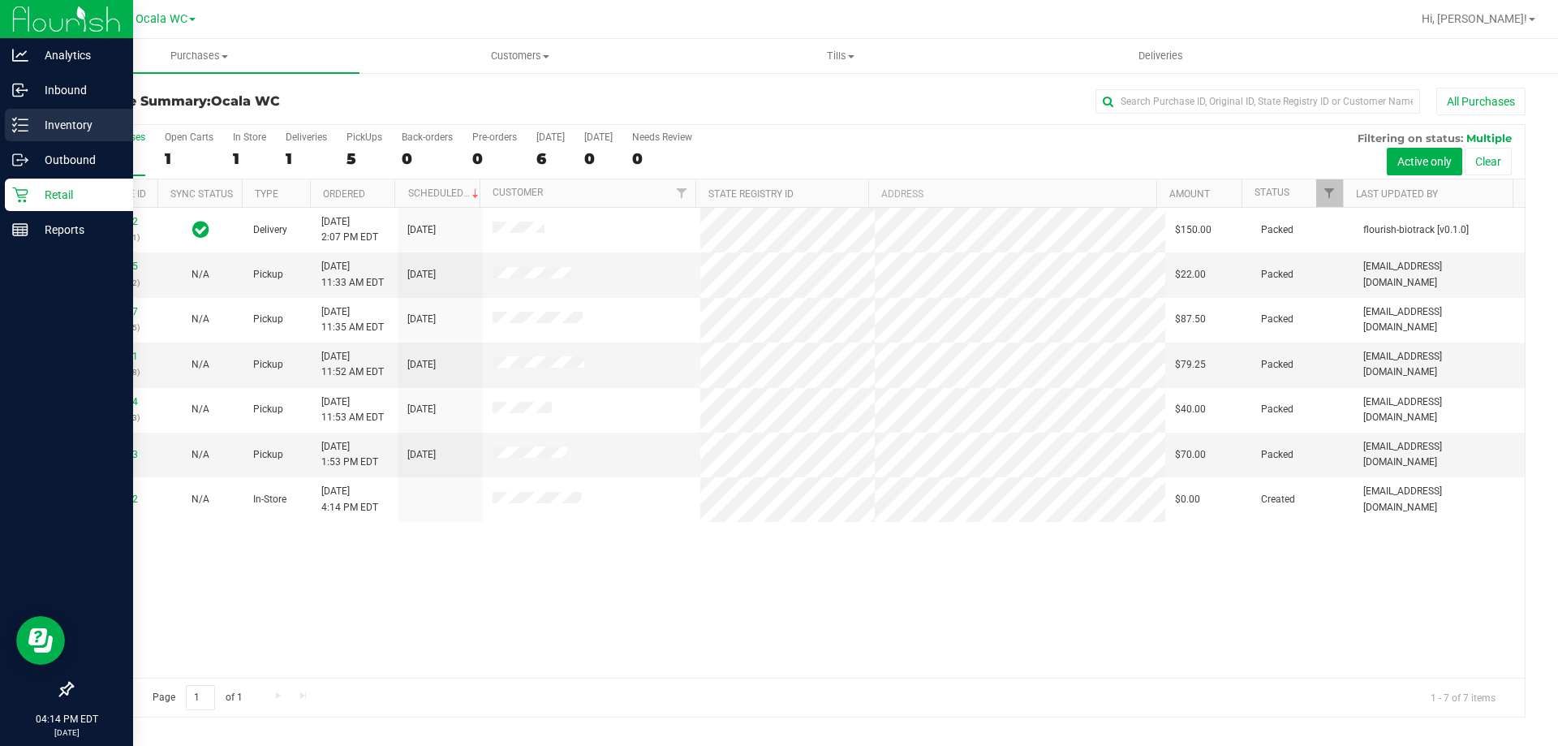
click at [68, 124] on p "Inventory" at bounding box center [76, 124] width 97 height 19
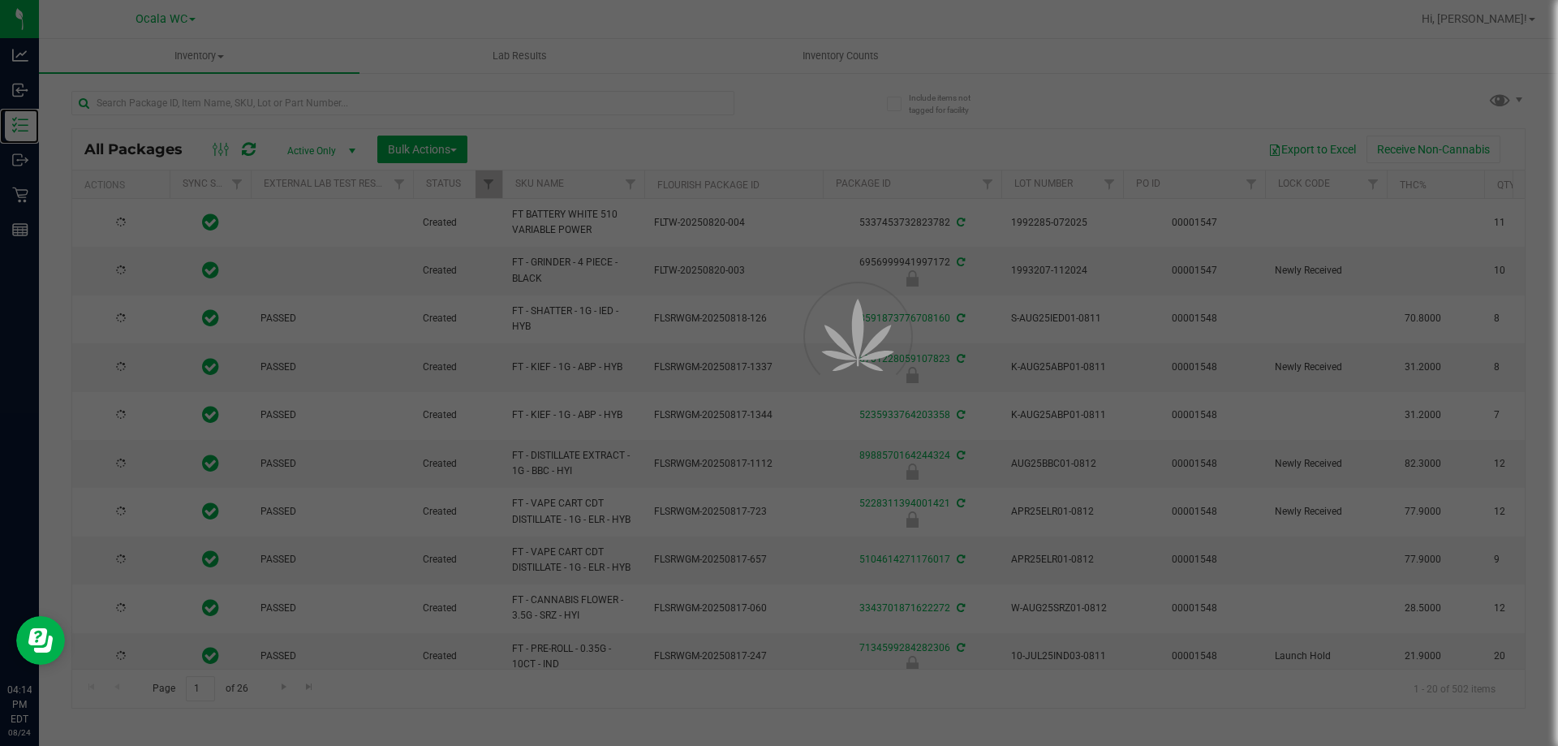
type input "[DATE]"
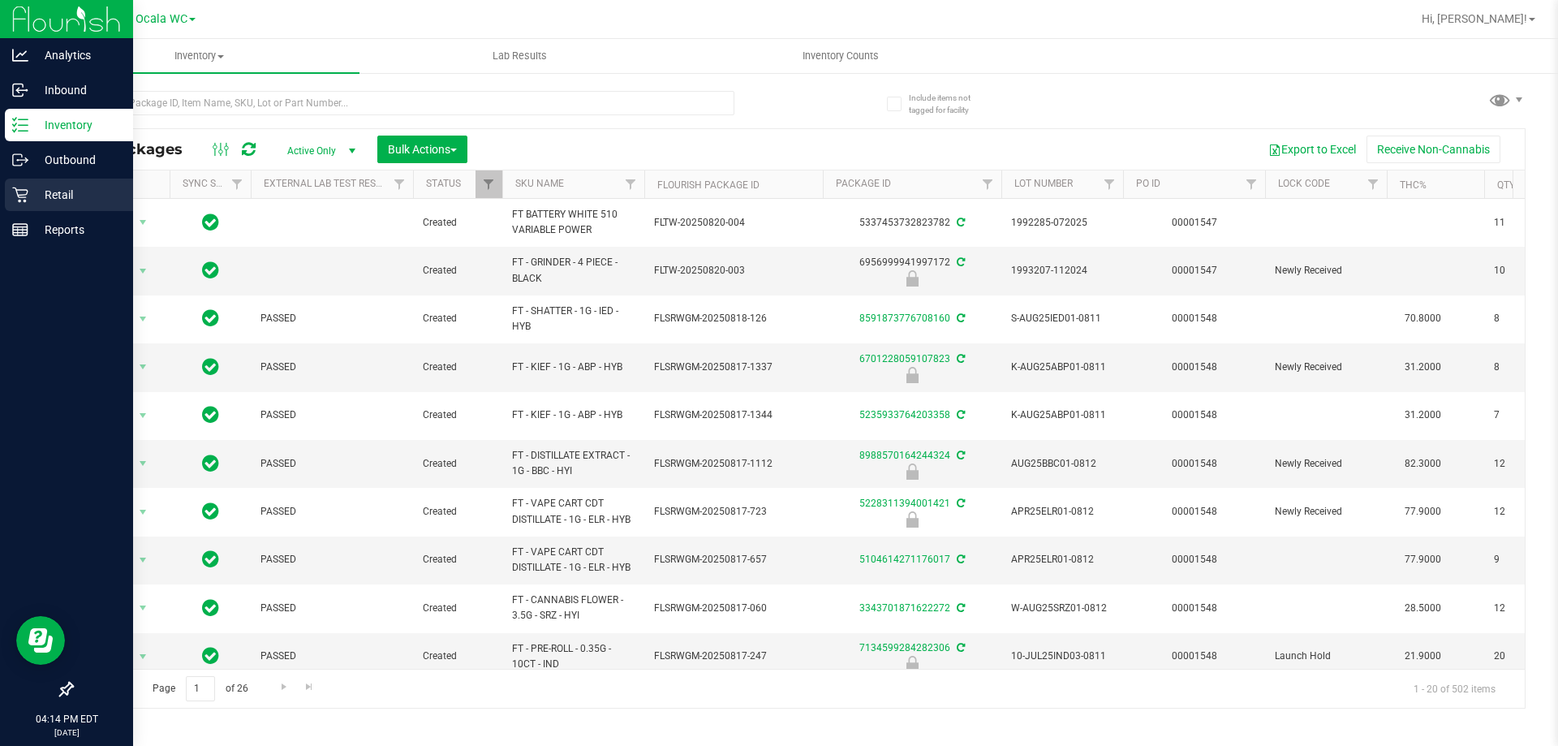
click at [40, 200] on p "Retail" at bounding box center [76, 194] width 97 height 19
click at [52, 196] on p "Retail" at bounding box center [76, 194] width 97 height 19
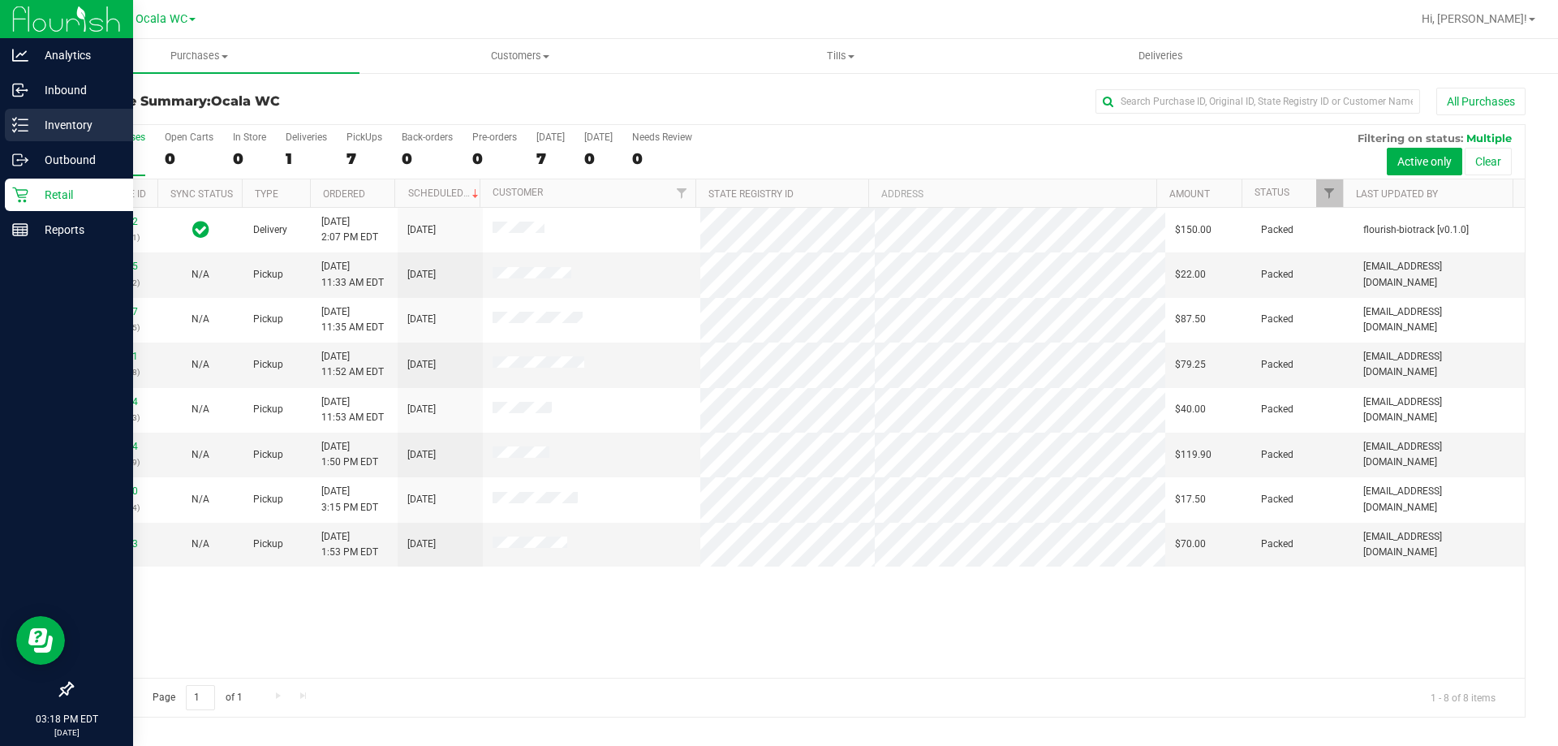
click at [66, 122] on p "Inventory" at bounding box center [76, 124] width 97 height 19
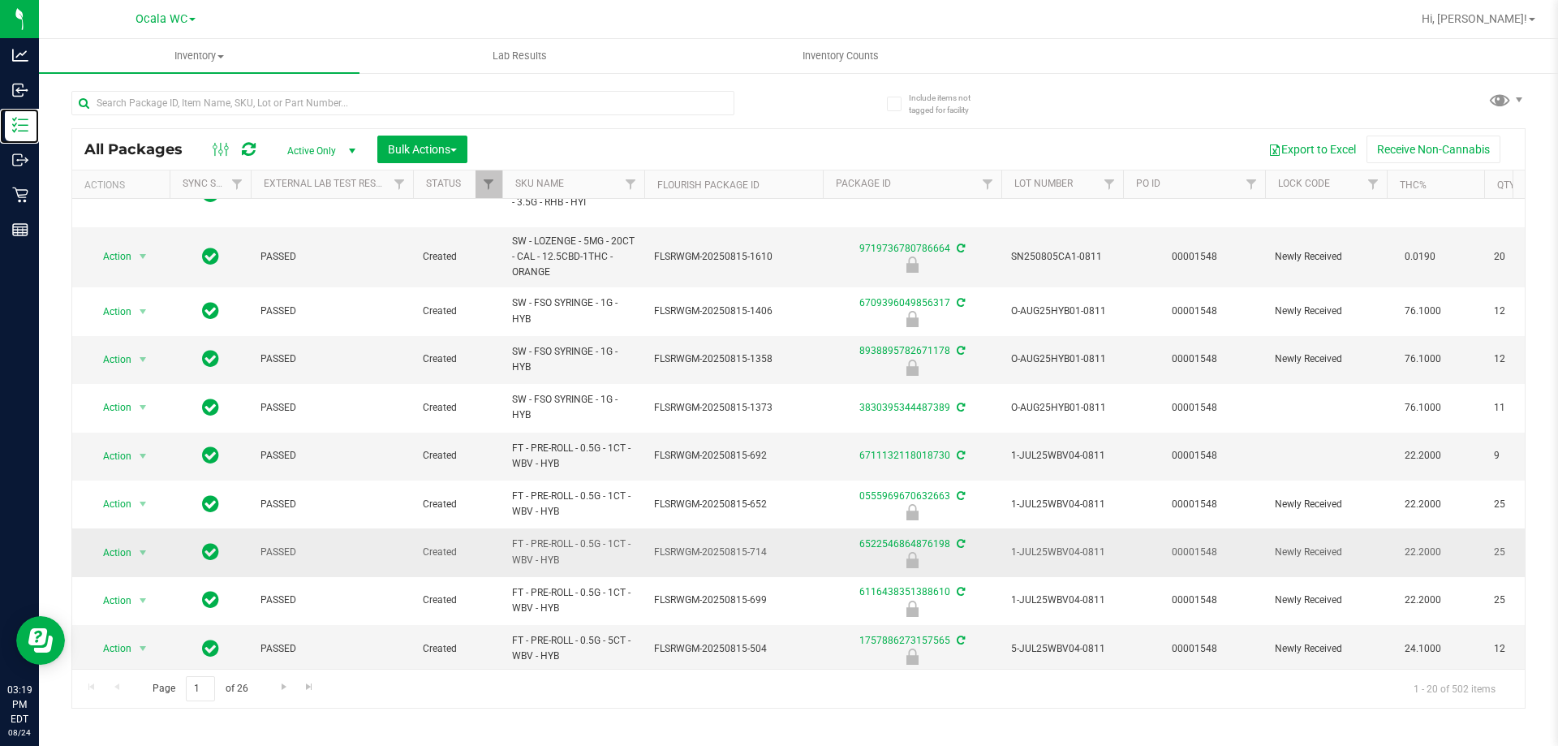
scroll to position [112, 0]
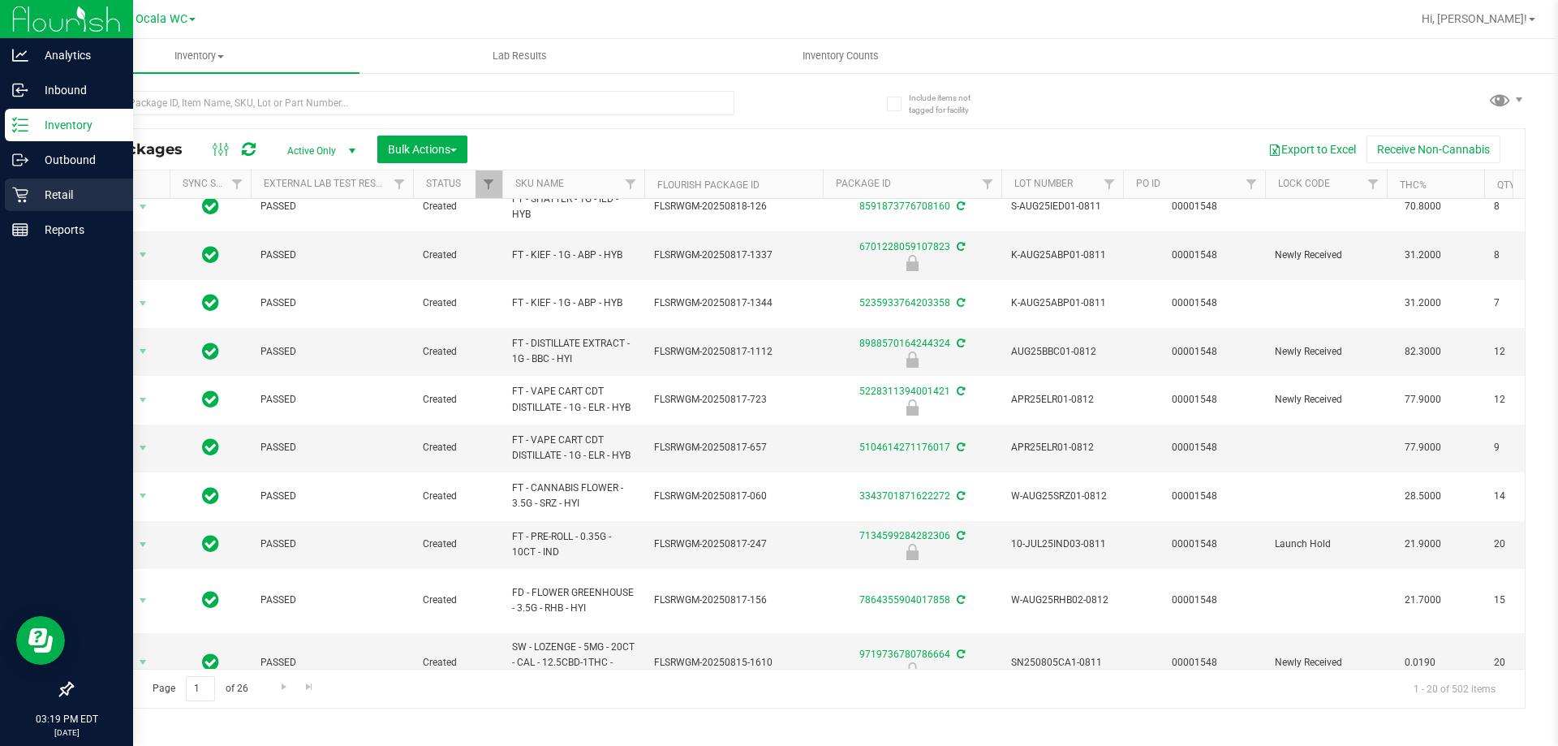
click at [41, 188] on p "Retail" at bounding box center [76, 194] width 97 height 19
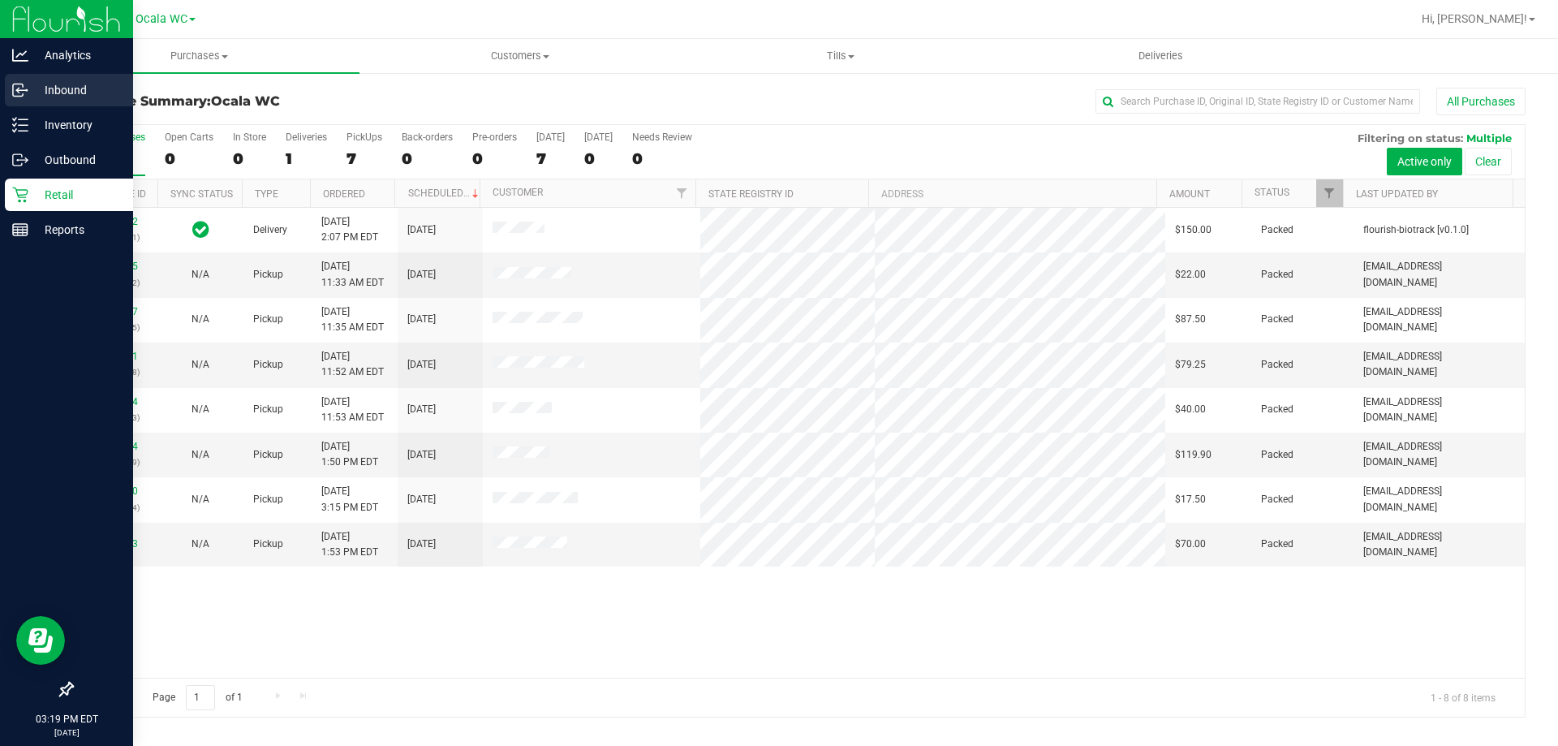
click at [91, 92] on p "Inbound" at bounding box center [76, 89] width 97 height 19
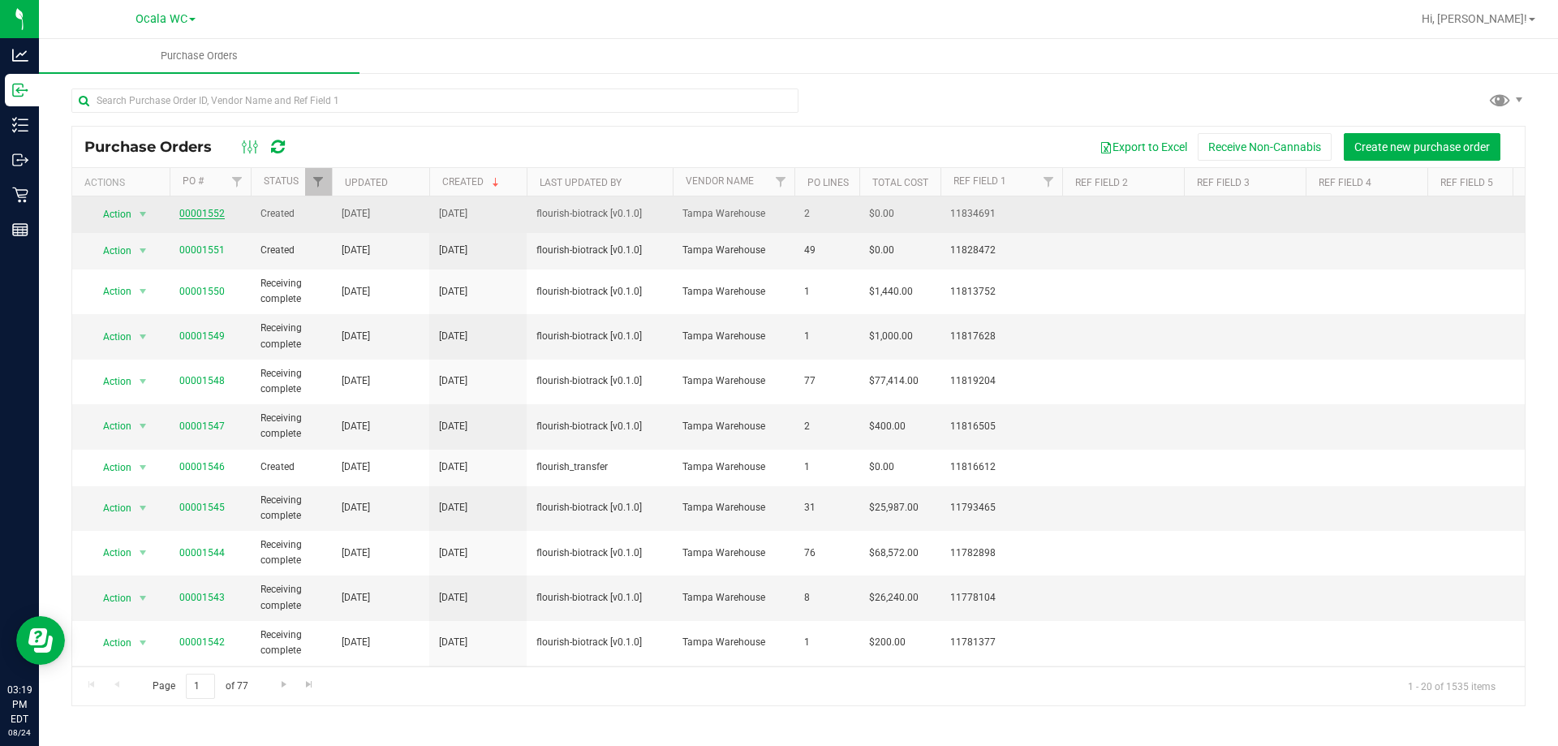
click at [196, 208] on link "00001552" at bounding box center [201, 213] width 45 height 11
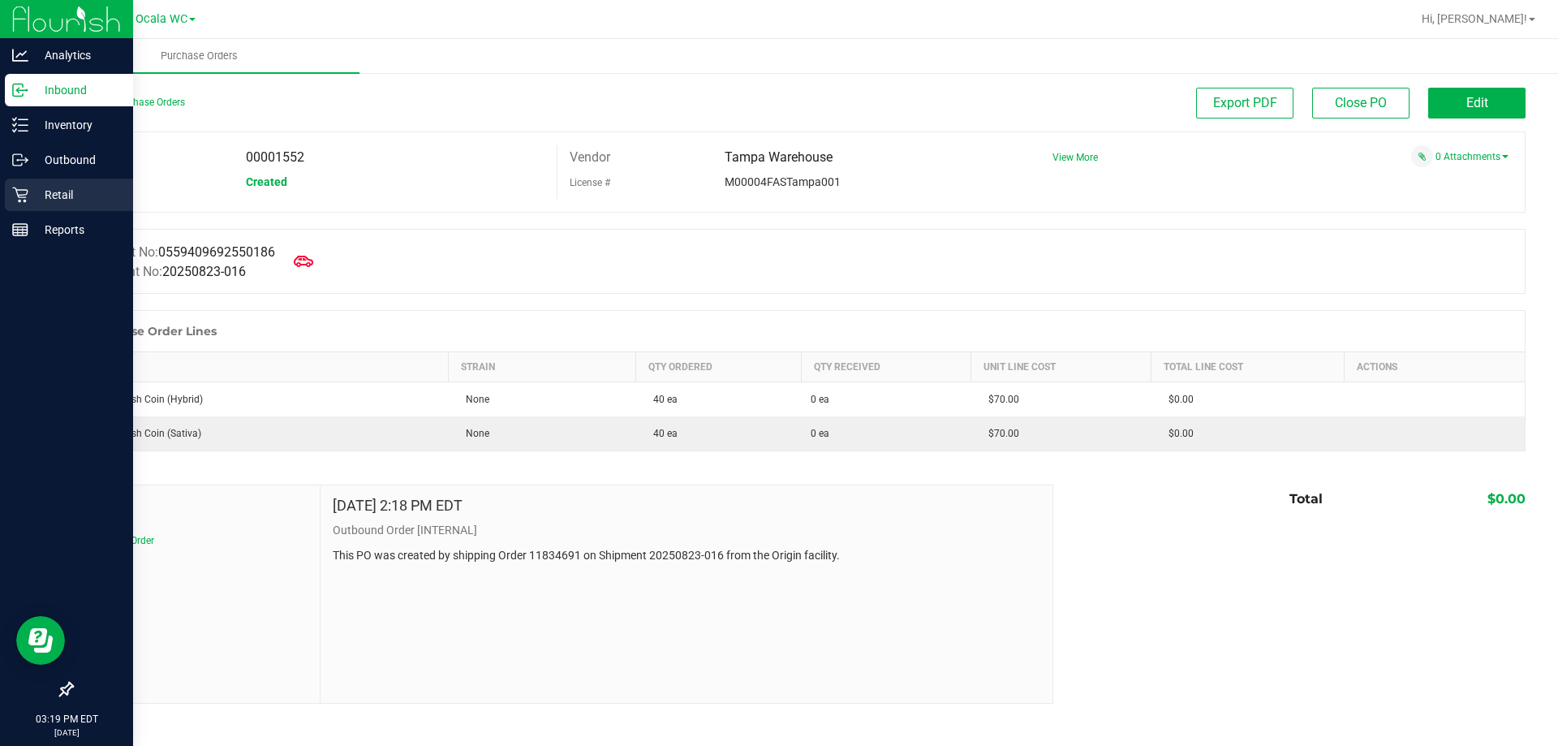
click at [31, 192] on p "Retail" at bounding box center [76, 194] width 97 height 19
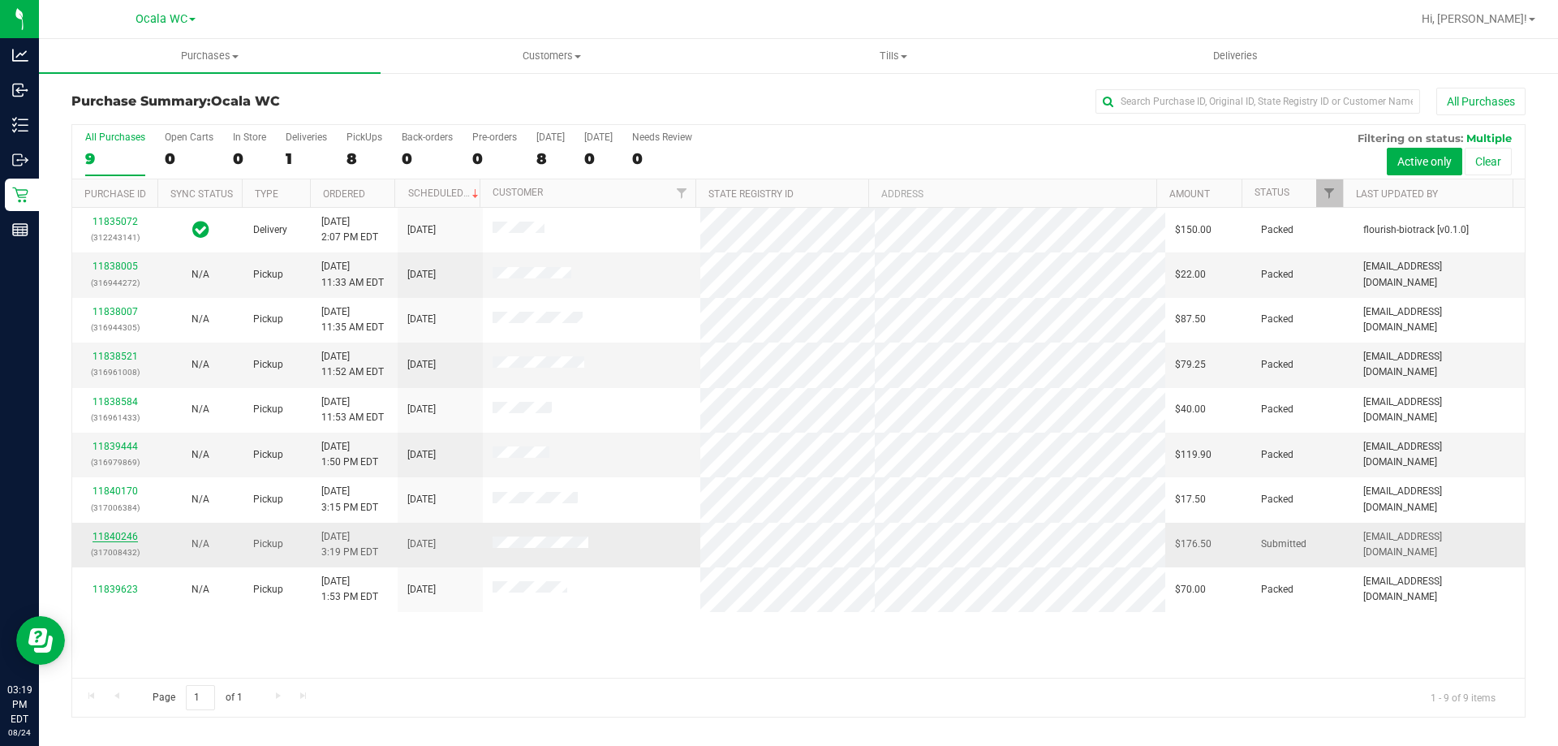
click at [124, 536] on link "11840246" at bounding box center [114, 536] width 45 height 11
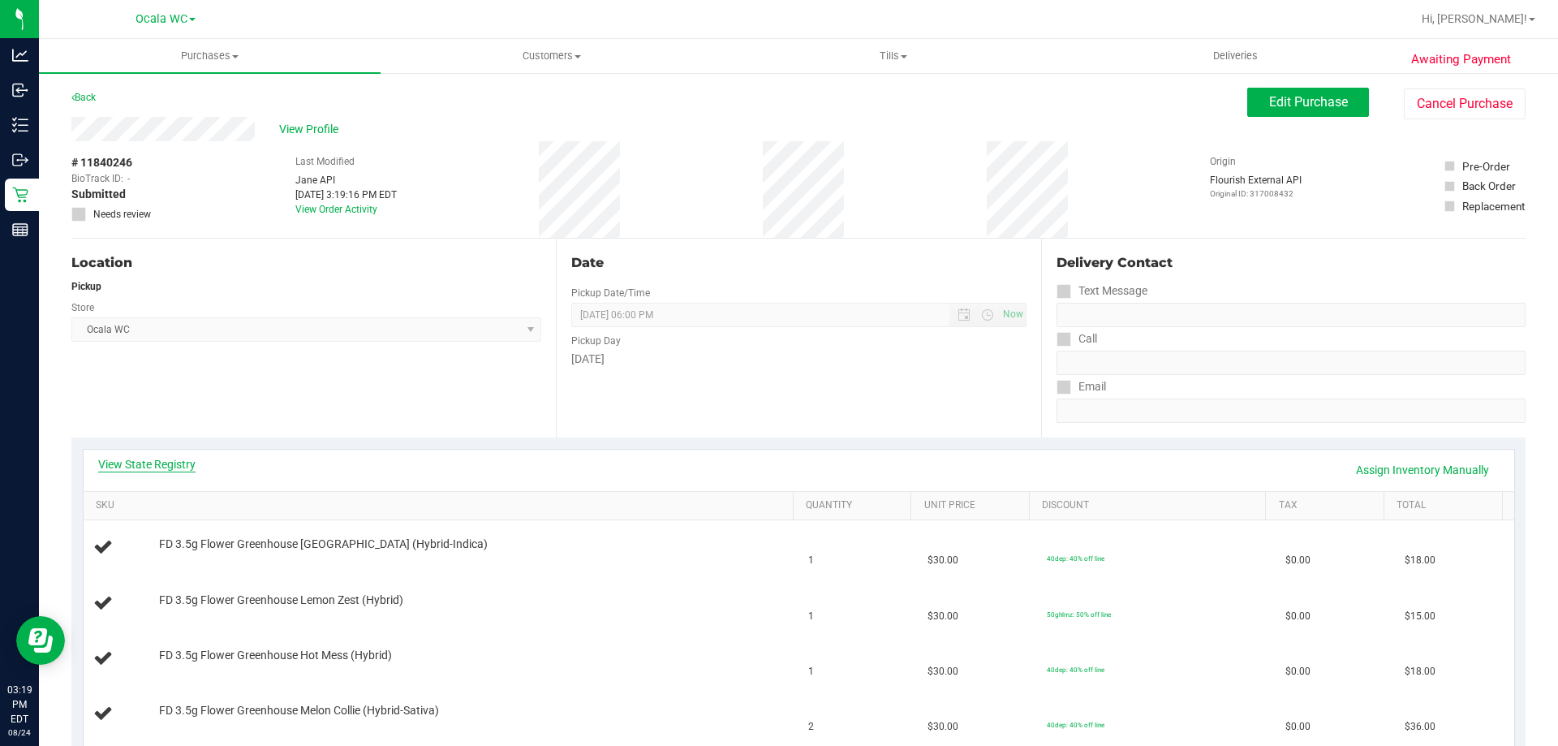
click at [155, 460] on link "View State Registry" at bounding box center [146, 464] width 97 height 16
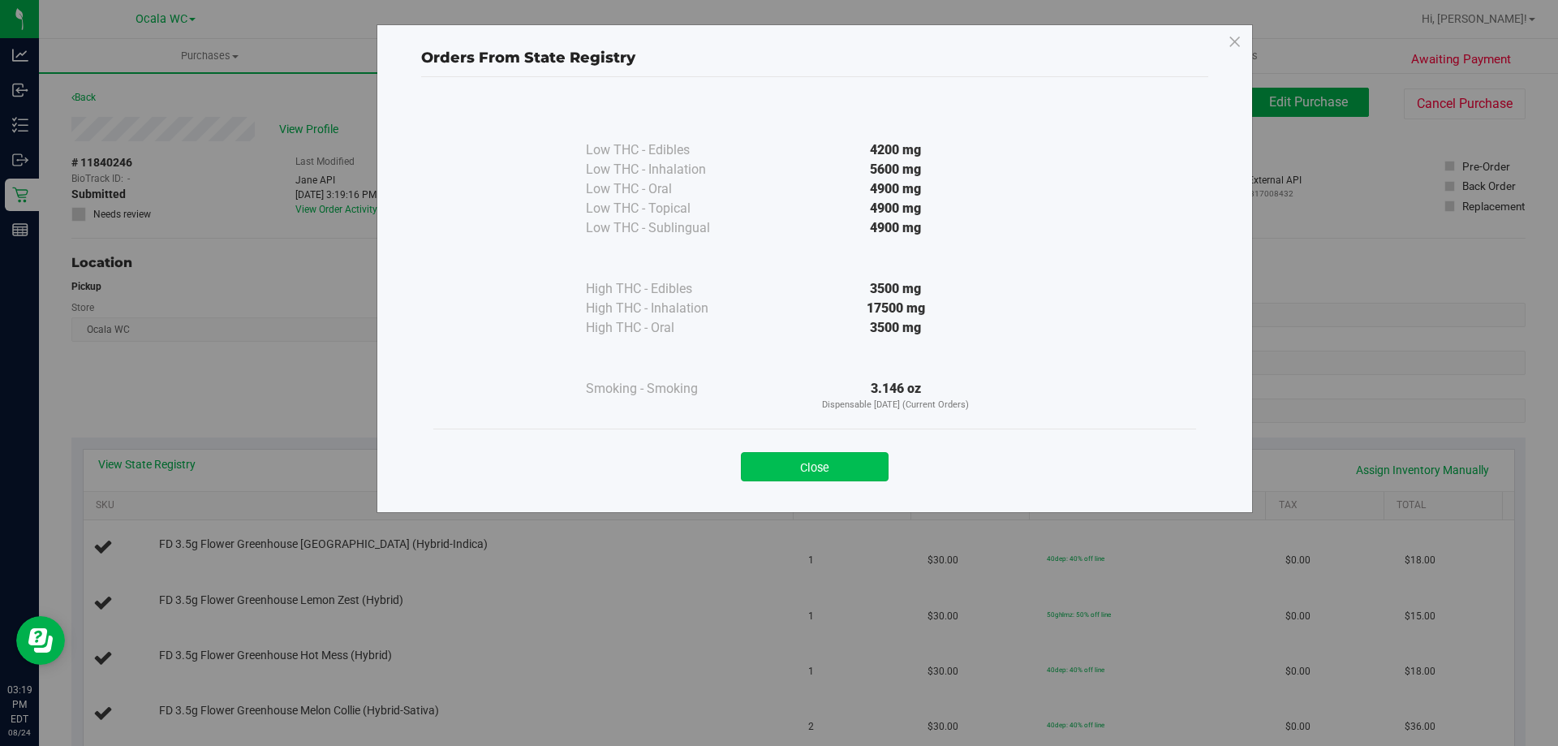
click at [834, 473] on button "Close" at bounding box center [815, 466] width 148 height 29
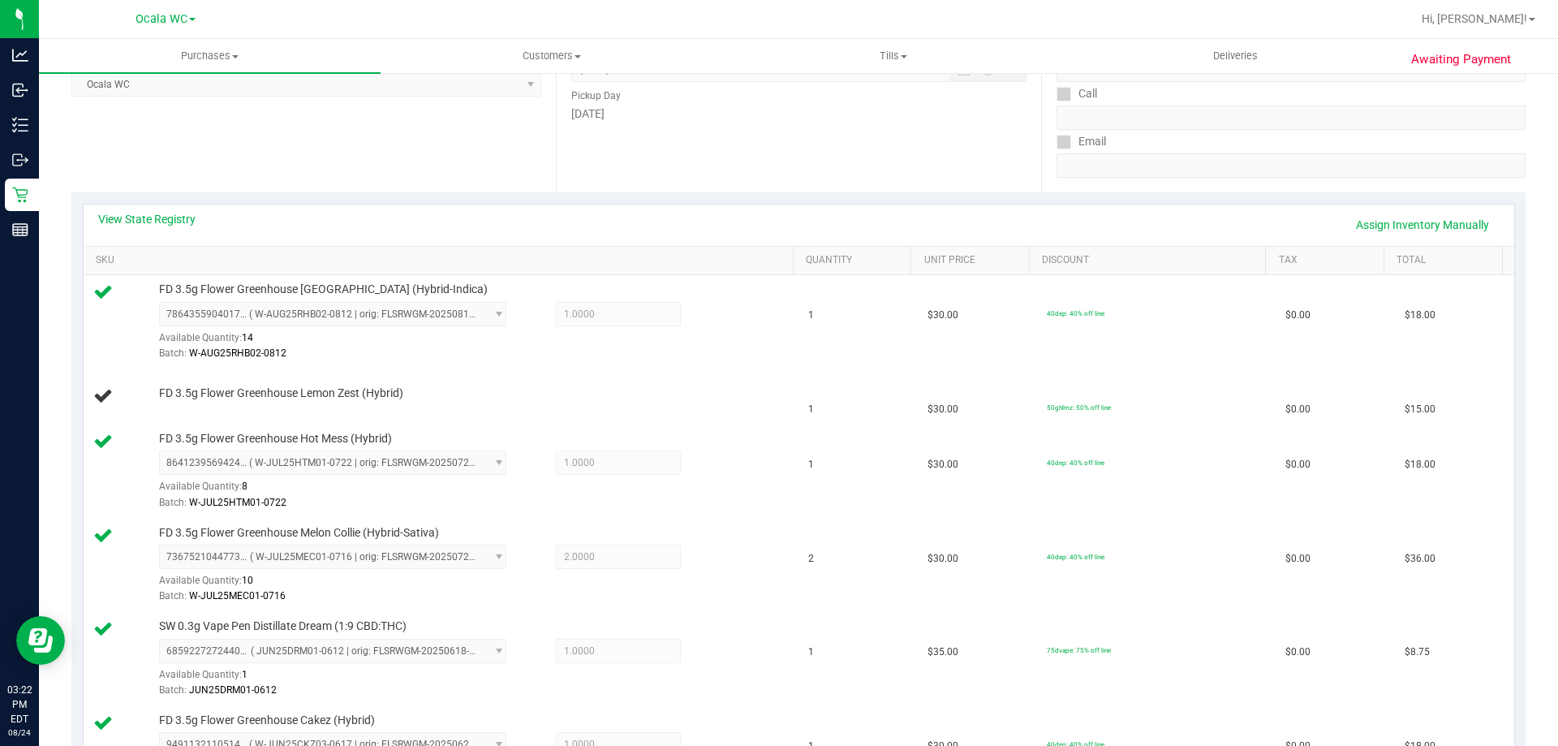
scroll to position [243, 0]
click at [1390, 223] on link "Assign Inventory Manually" at bounding box center [1422, 227] width 154 height 28
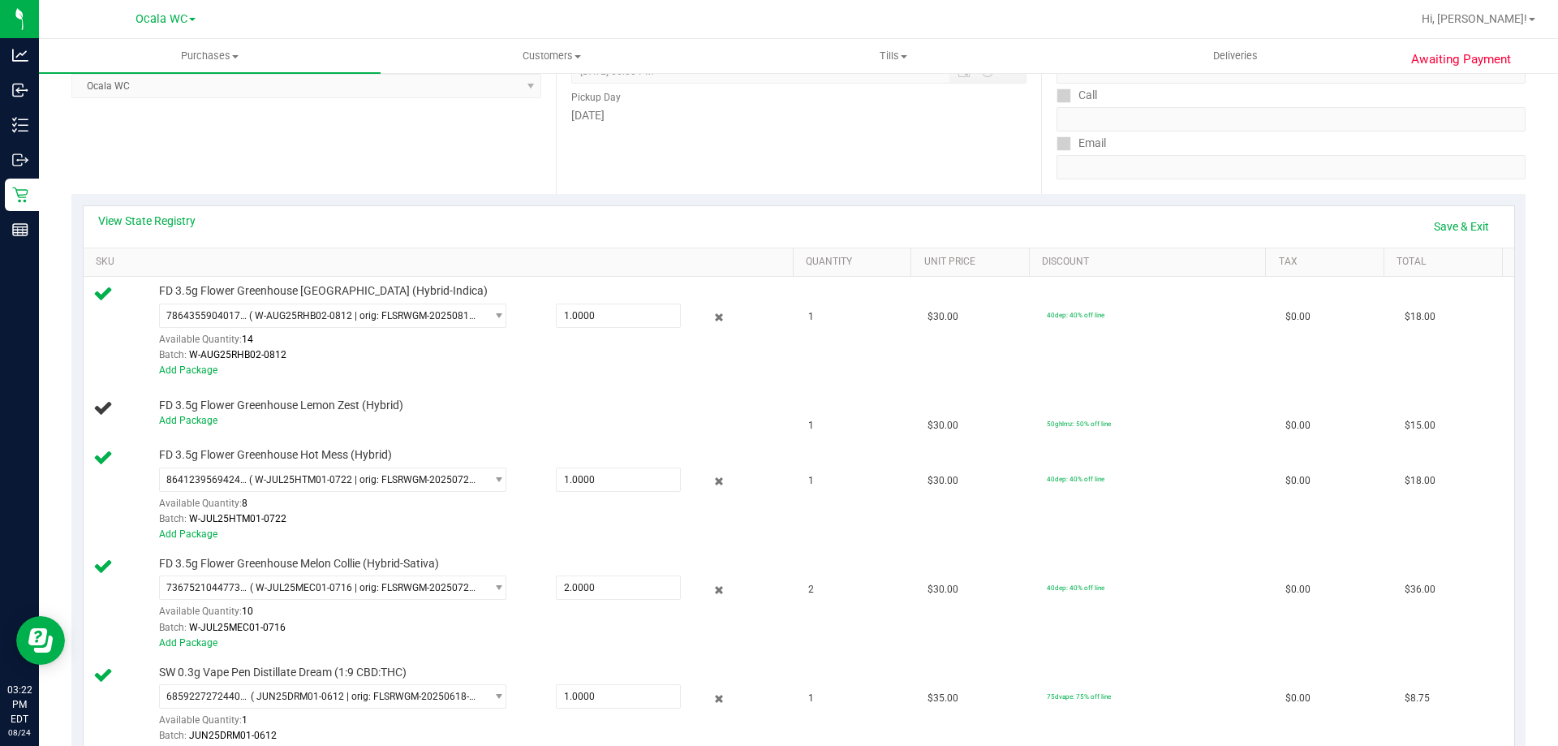
click at [1390, 223] on div "View State Registry Save & Exit" at bounding box center [798, 227] width 1401 height 28
click at [1442, 226] on link "Save & Exit" at bounding box center [1461, 227] width 76 height 28
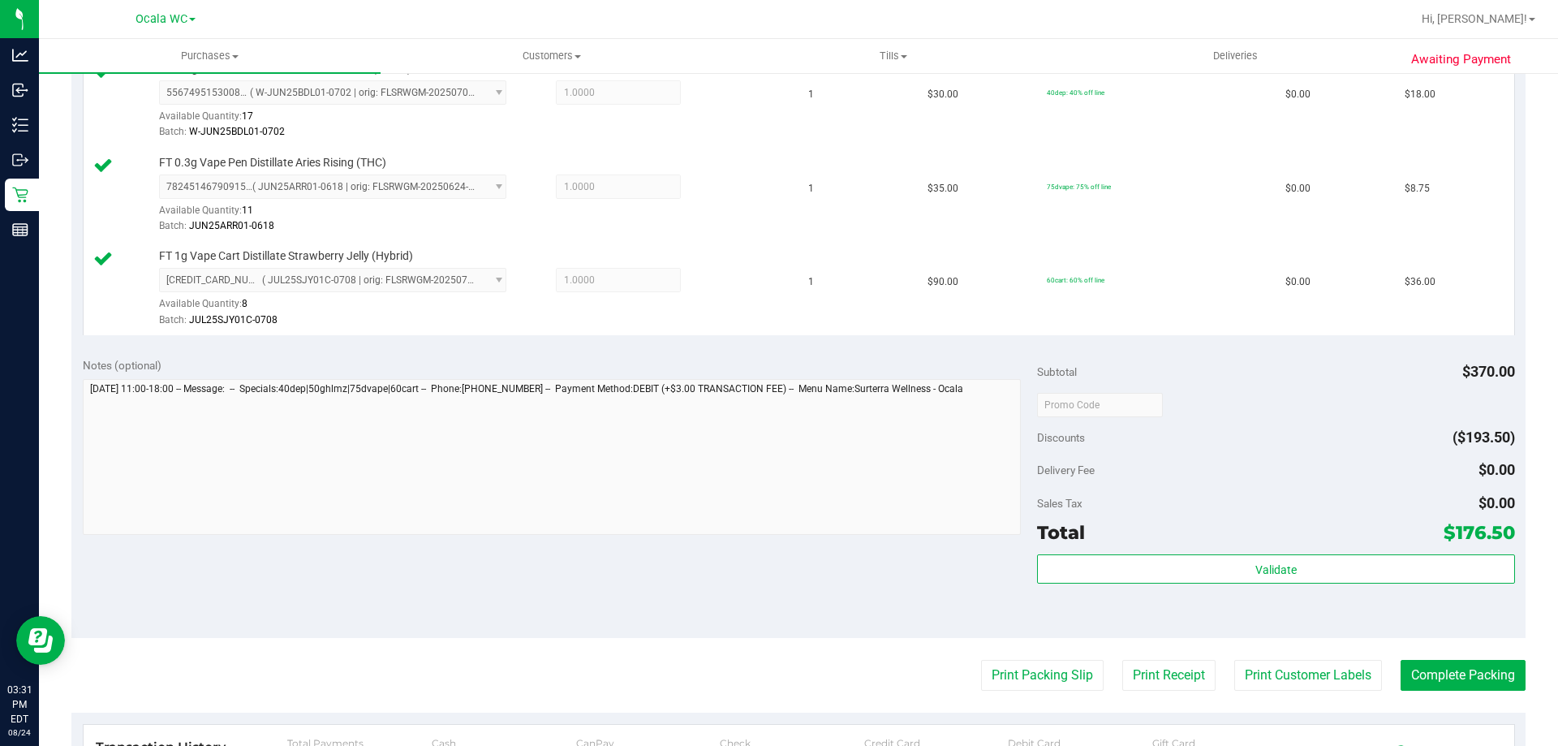
scroll to position [1030, 0]
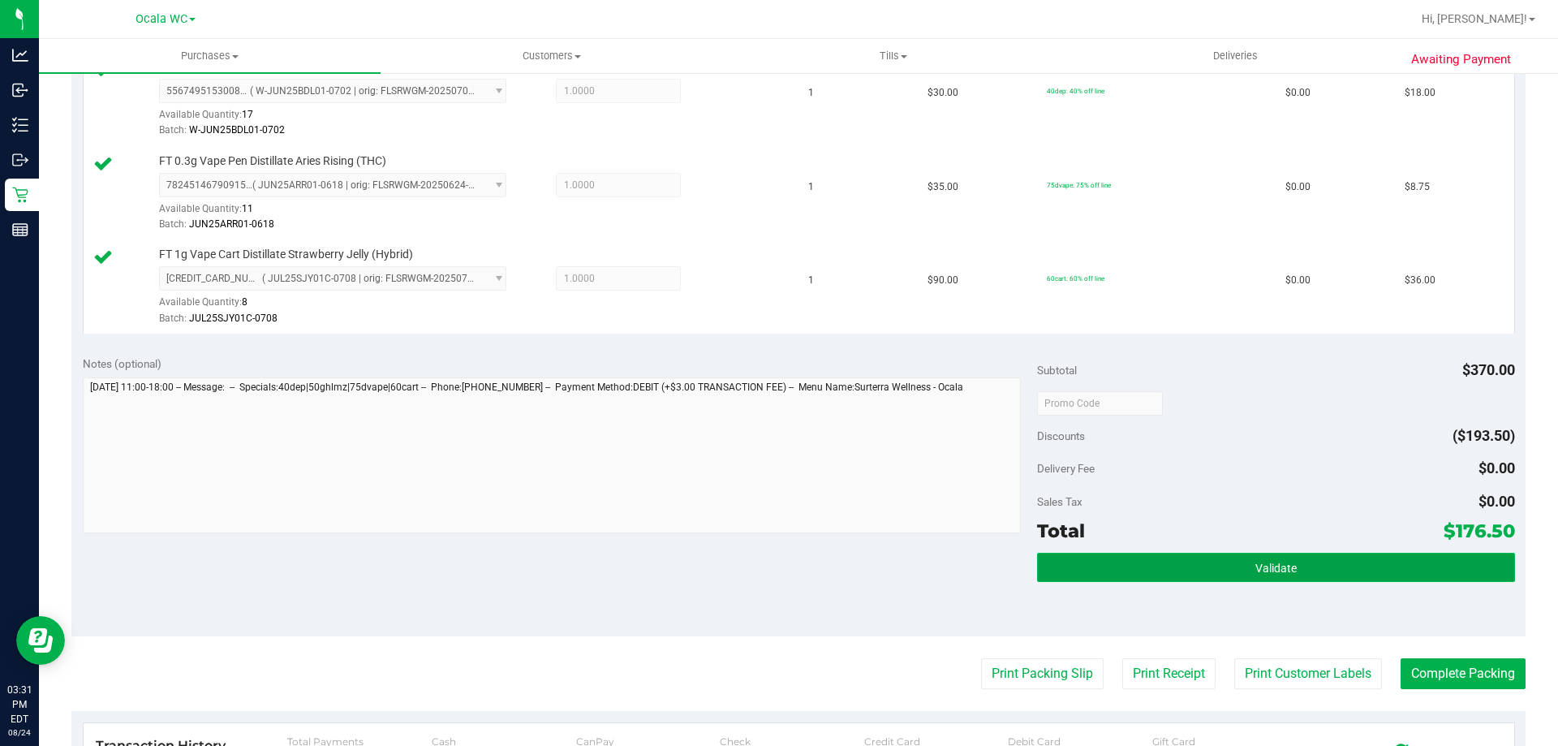
click at [1231, 557] on button "Validate" at bounding box center [1275, 566] width 477 height 29
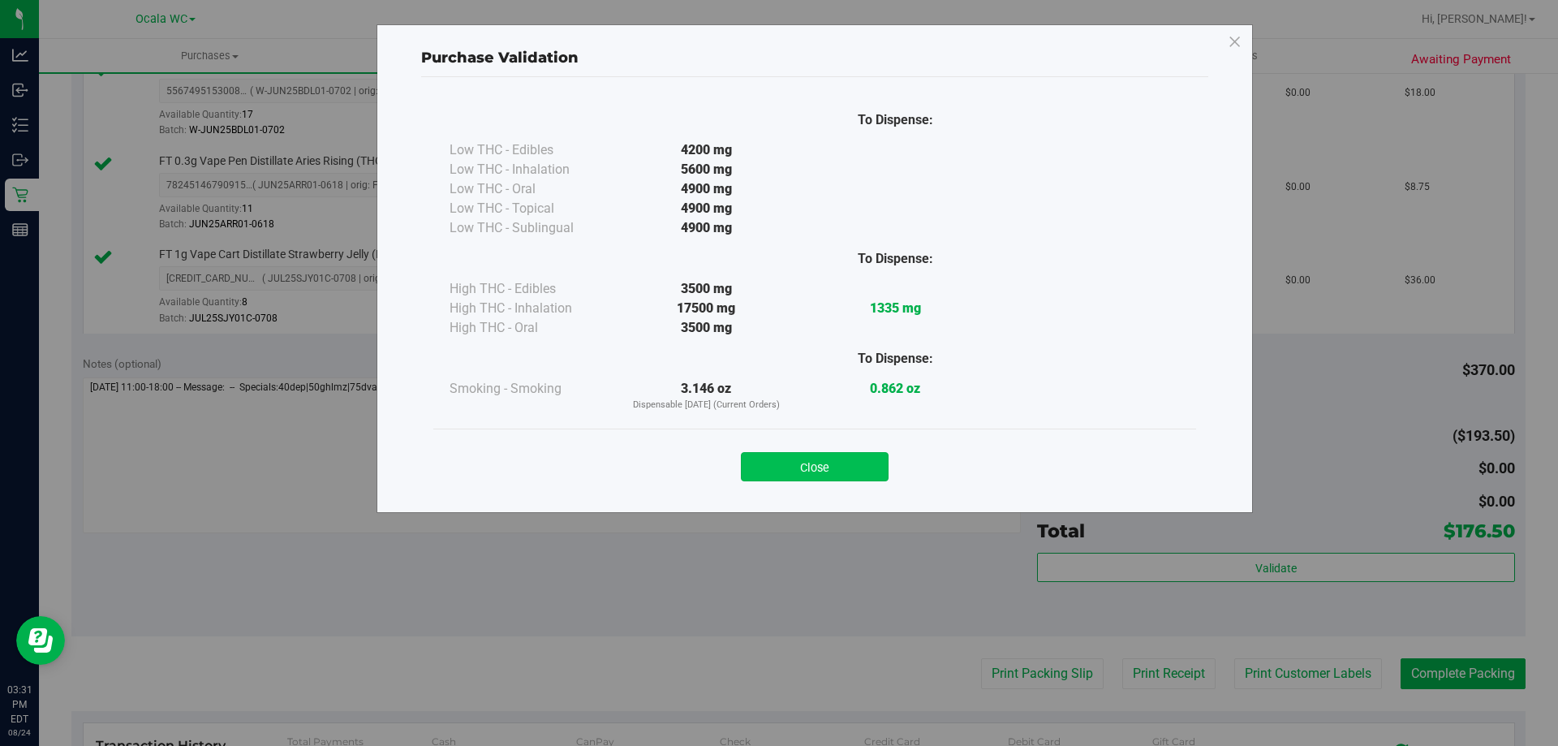
click at [795, 460] on button "Close" at bounding box center [815, 466] width 148 height 29
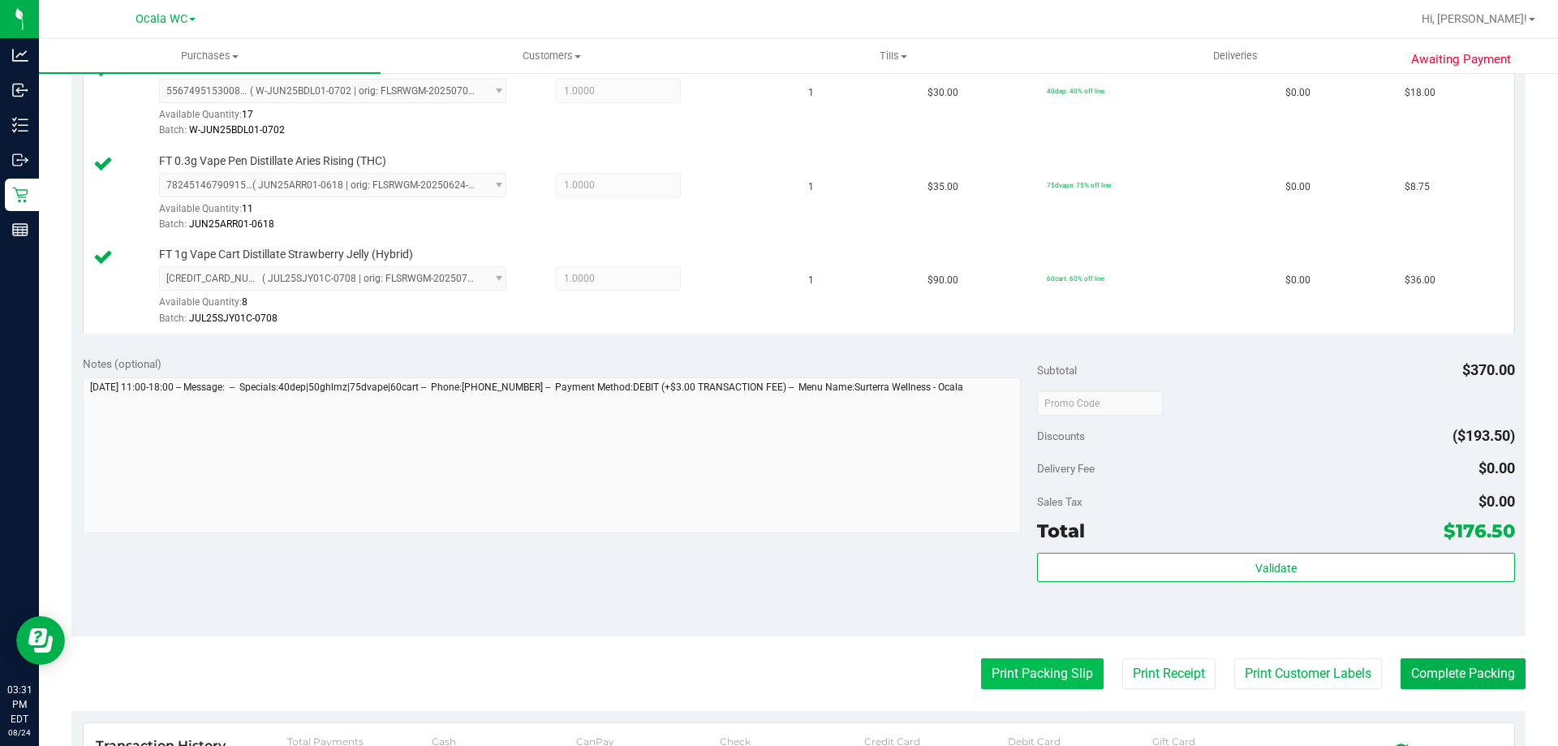
click at [995, 683] on button "Print Packing Slip" at bounding box center [1042, 673] width 122 height 31
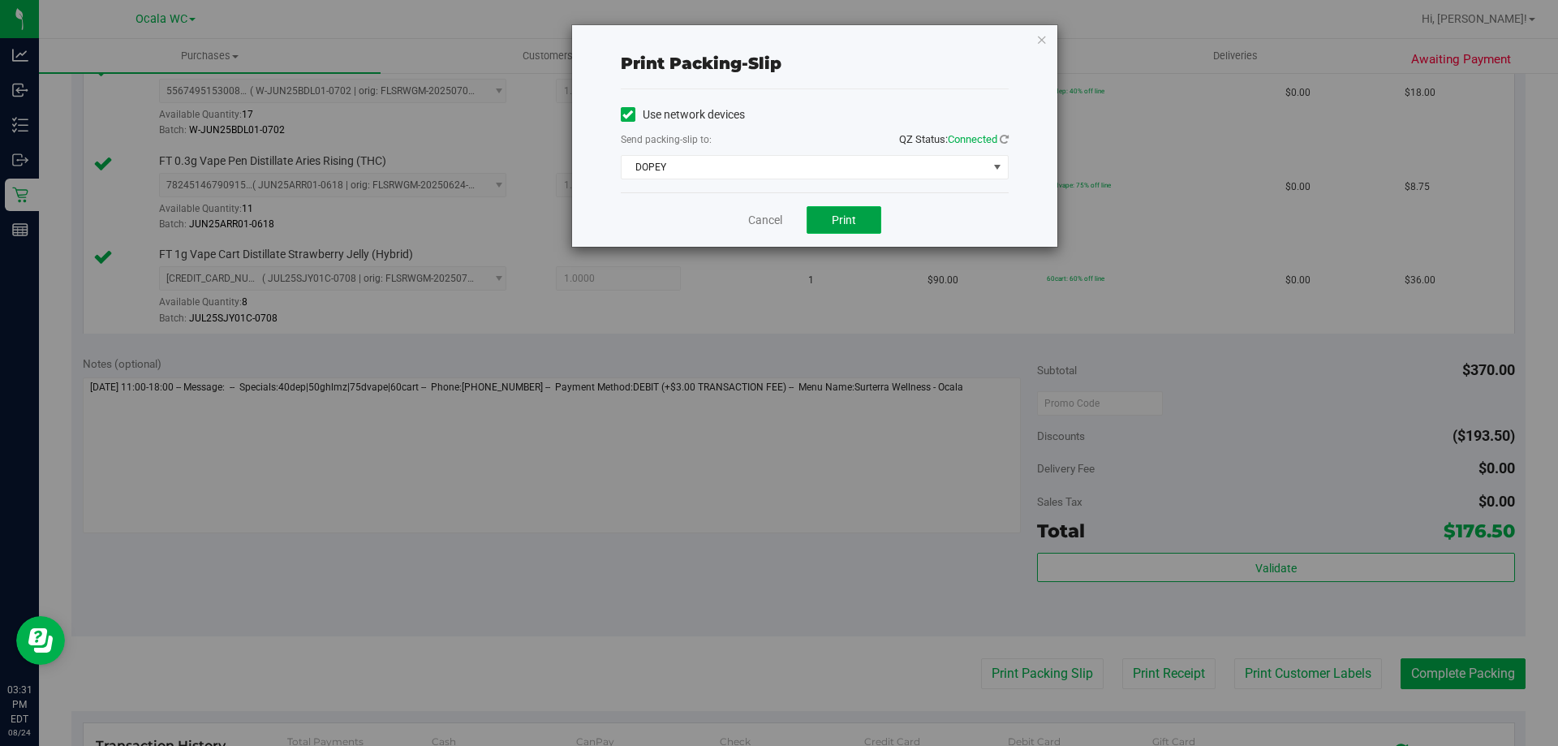
click at [837, 210] on button "Print" at bounding box center [843, 220] width 75 height 28
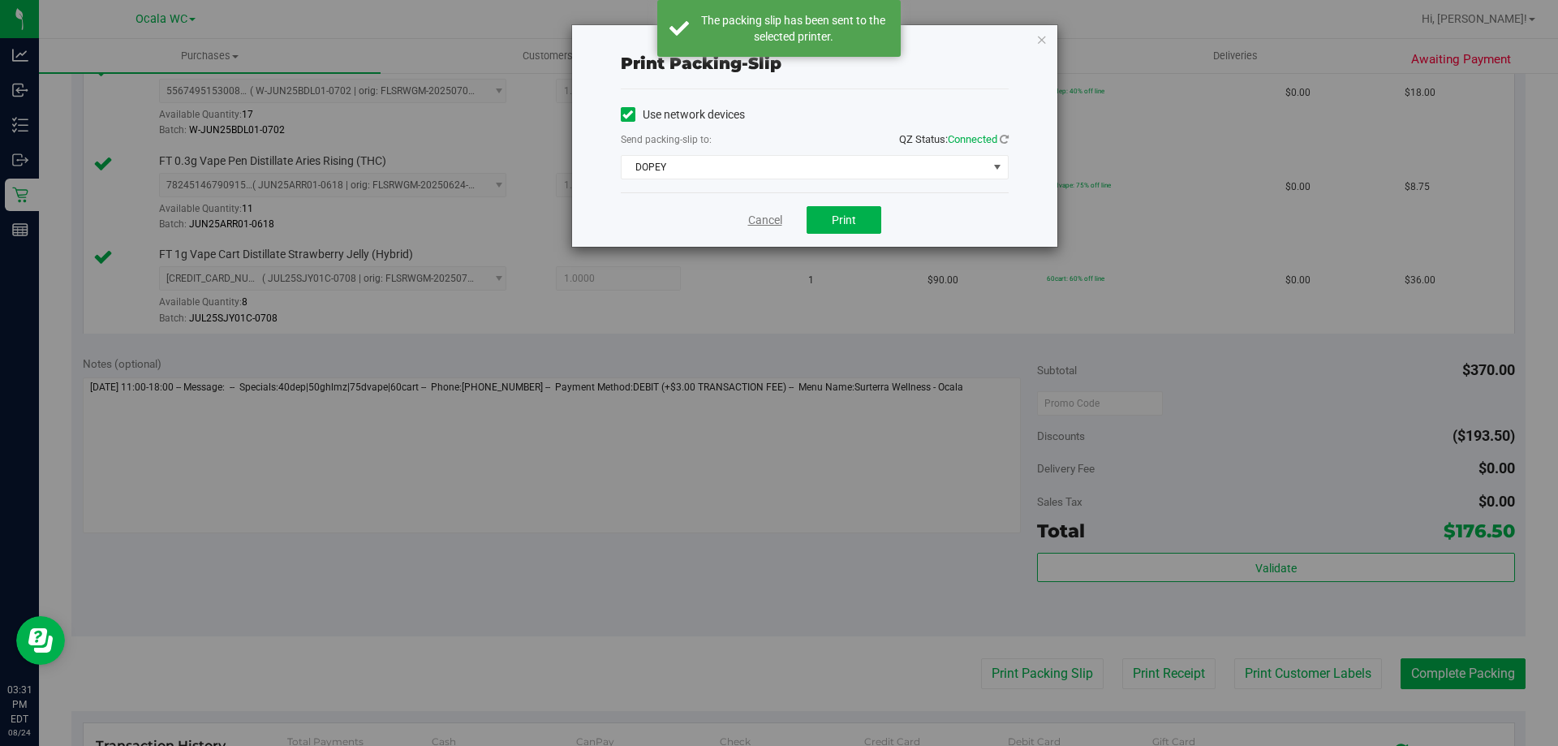
click at [763, 224] on link "Cancel" at bounding box center [765, 220] width 34 height 17
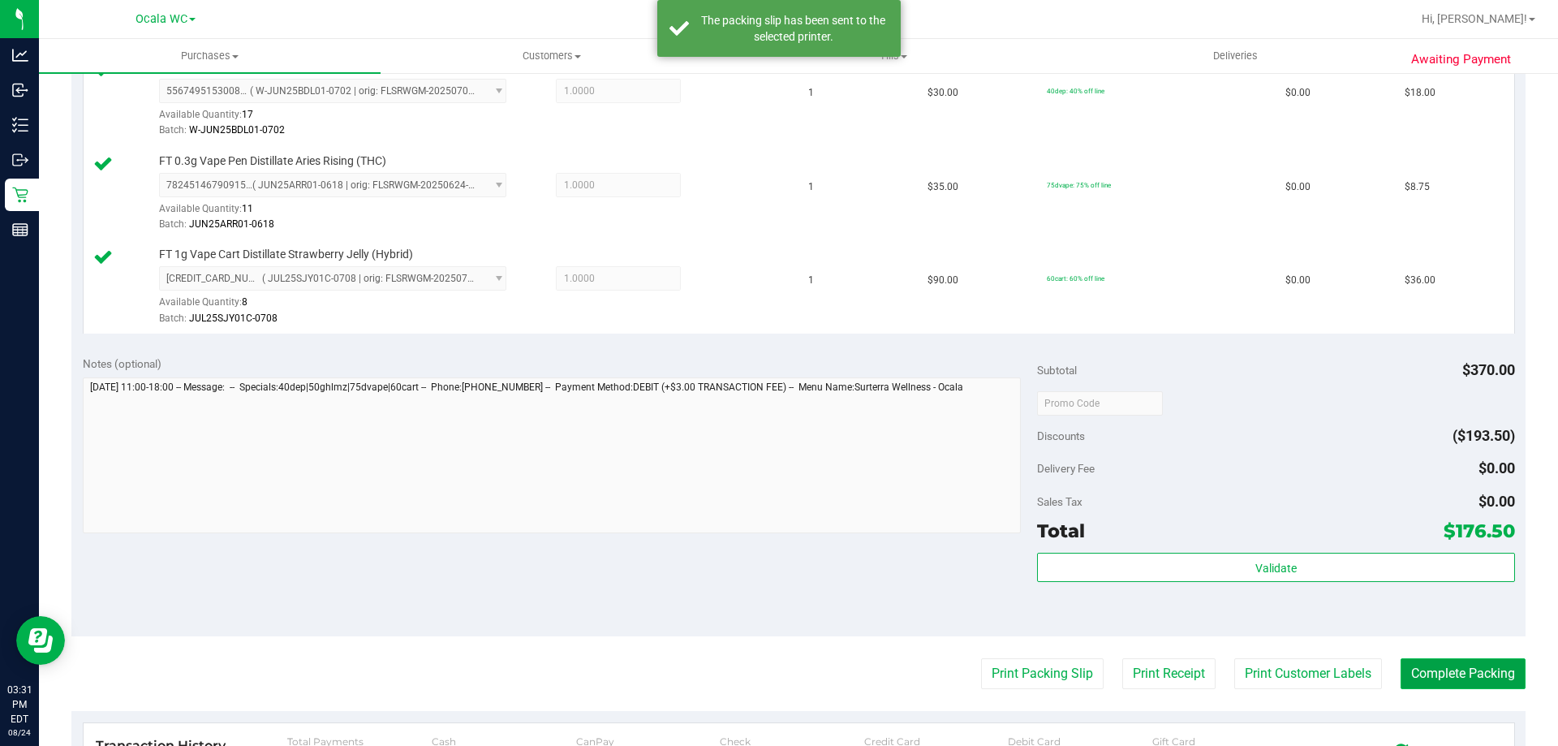
click at [1430, 679] on button "Complete Packing" at bounding box center [1462, 673] width 125 height 31
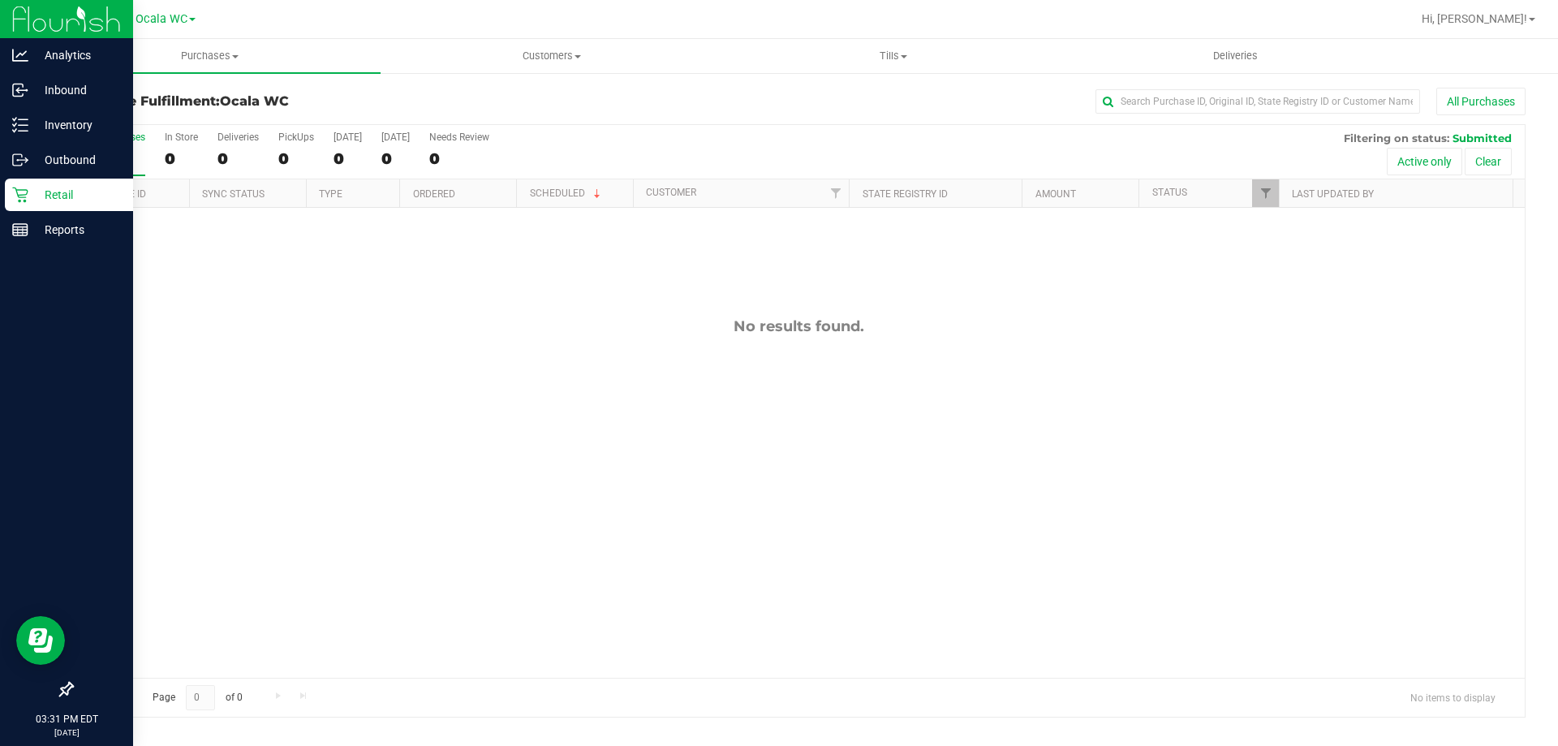
click at [21, 196] on icon at bounding box center [20, 195] width 16 height 16
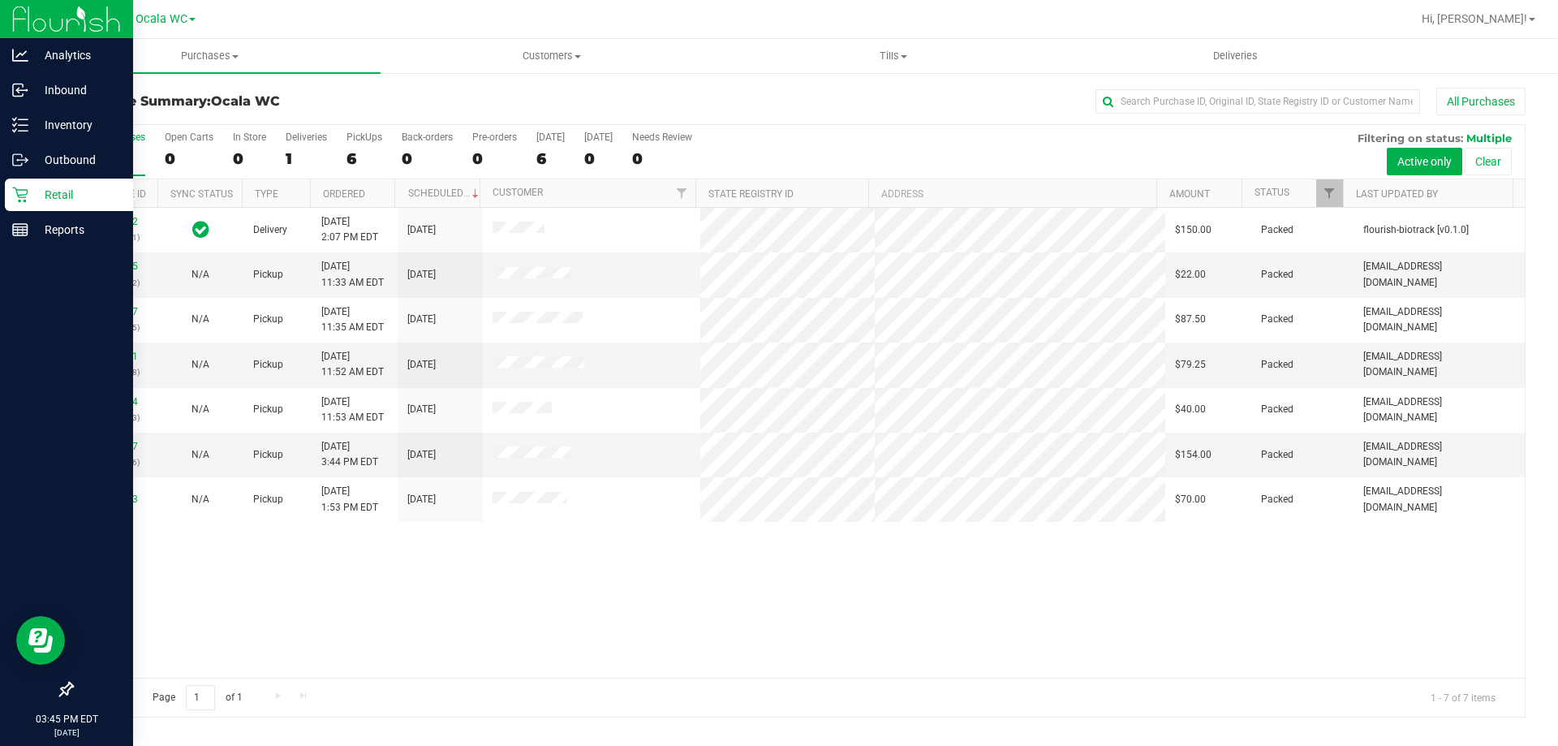
click at [47, 192] on p "Retail" at bounding box center [76, 194] width 97 height 19
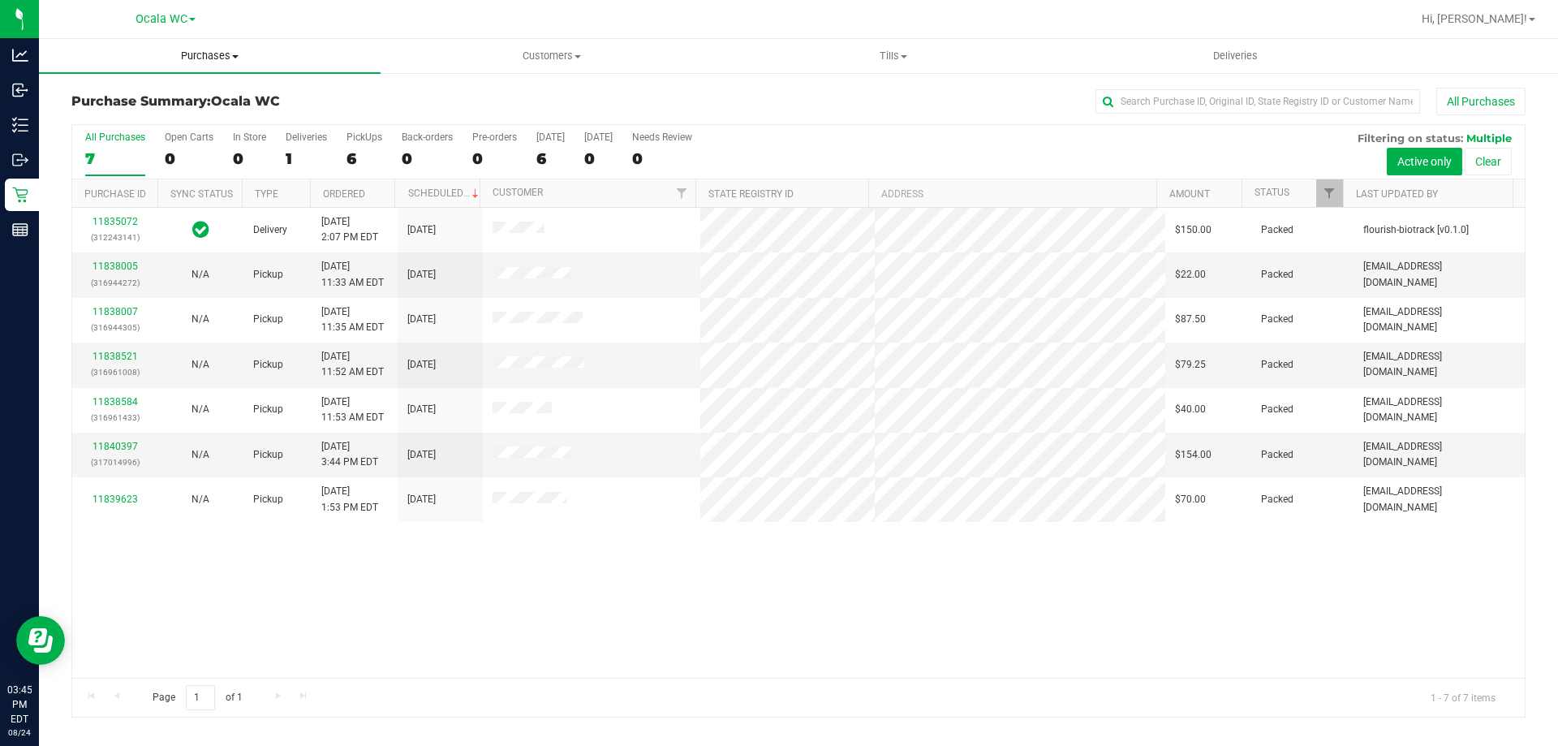
click at [242, 50] on span "Purchases" at bounding box center [210, 56] width 342 height 15
click at [122, 110] on span "Fulfillment" at bounding box center [89, 117] width 101 height 14
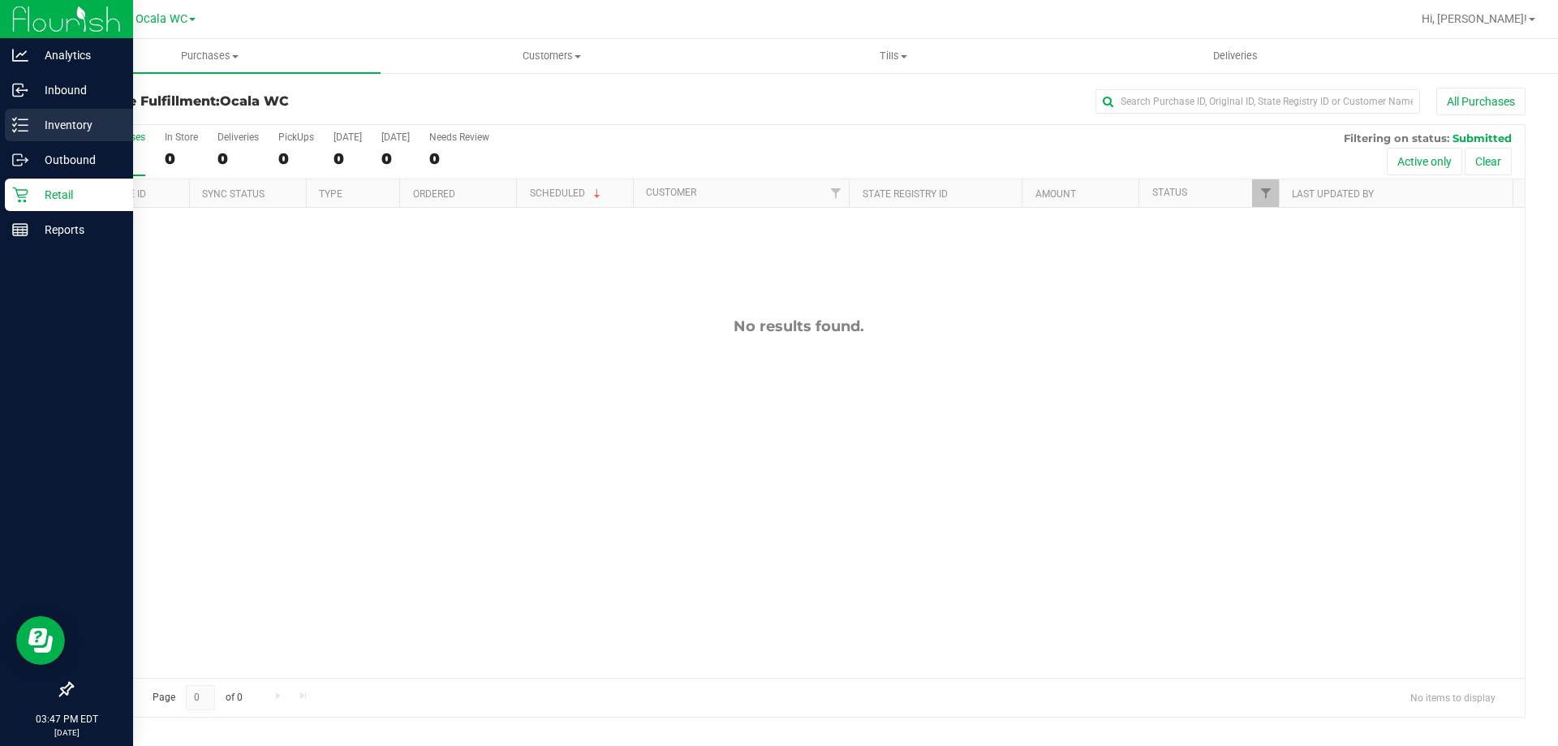
click at [22, 137] on div "Inventory" at bounding box center [69, 125] width 128 height 32
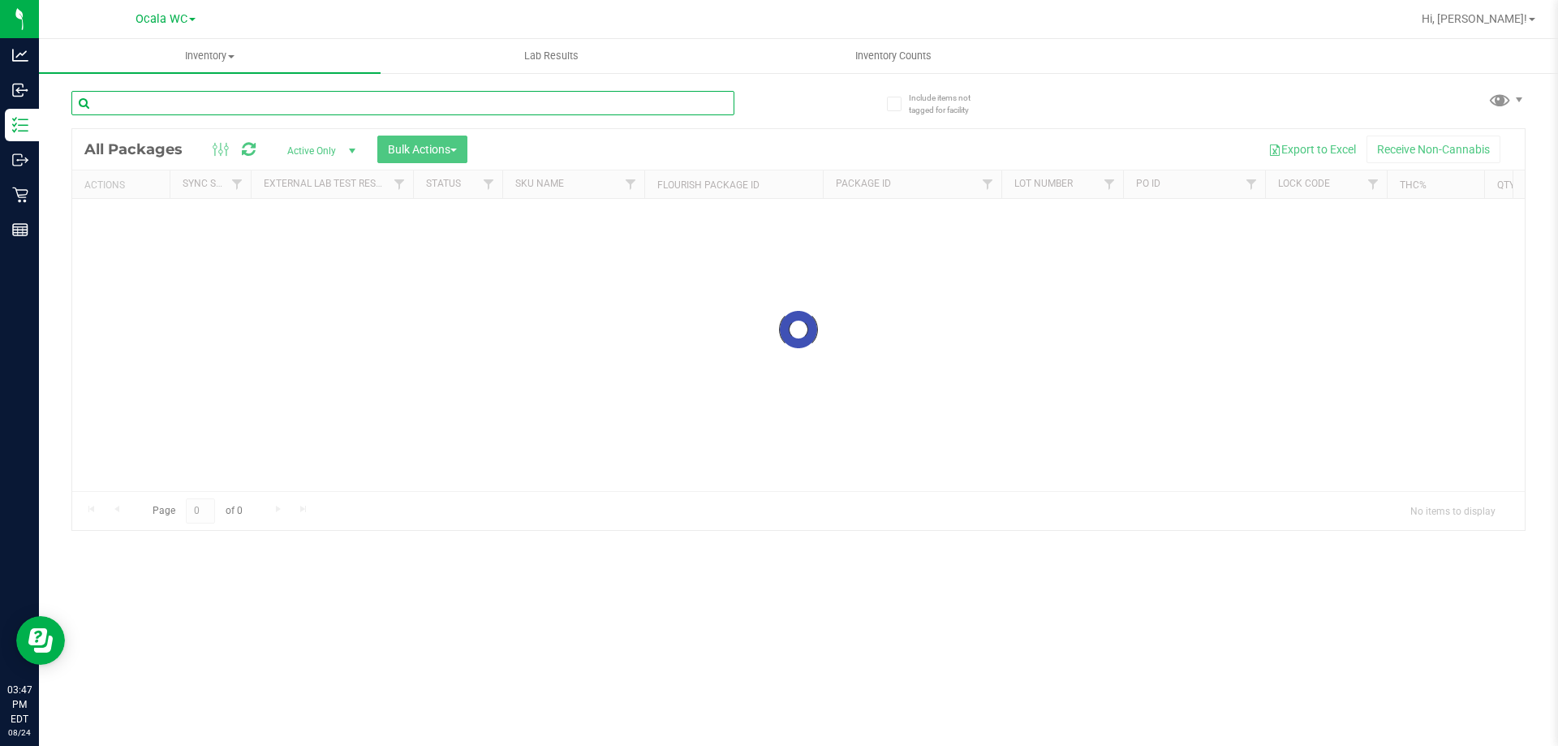
click at [290, 103] on div "Inventory All packages All inventory Waste log Create inventory Lab Results Inv…" at bounding box center [798, 392] width 1519 height 707
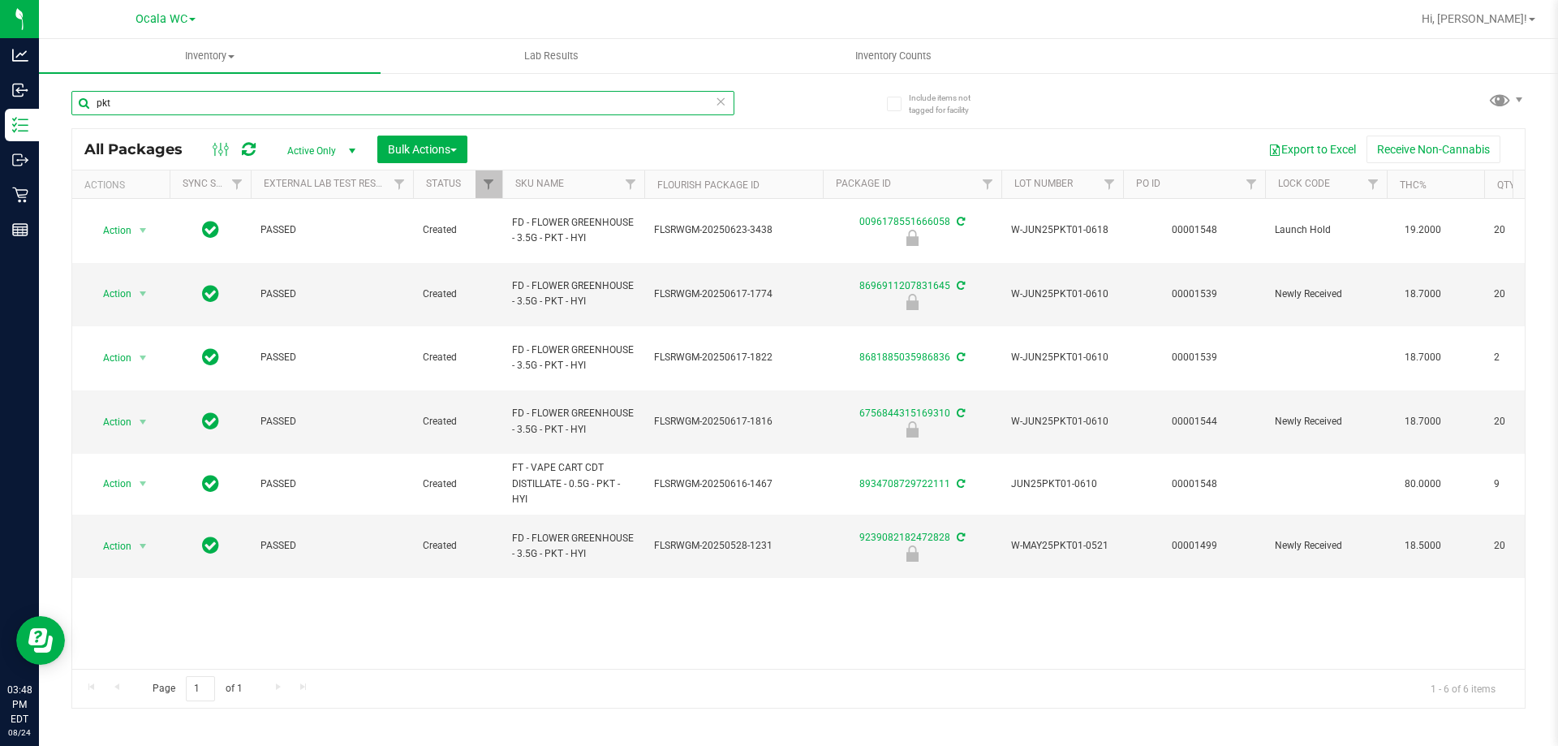
type input "pkt"
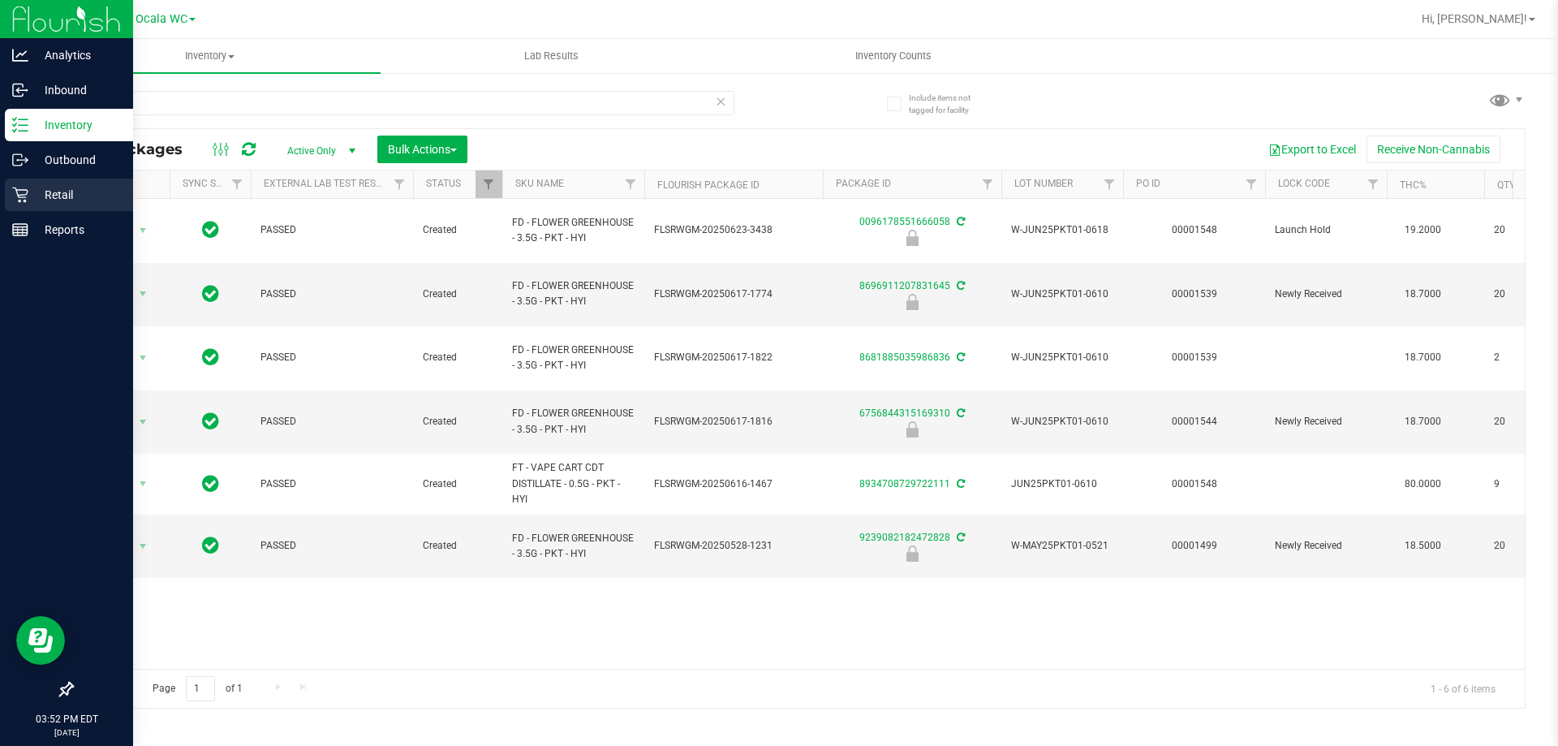
click at [64, 190] on p "Retail" at bounding box center [76, 194] width 97 height 19
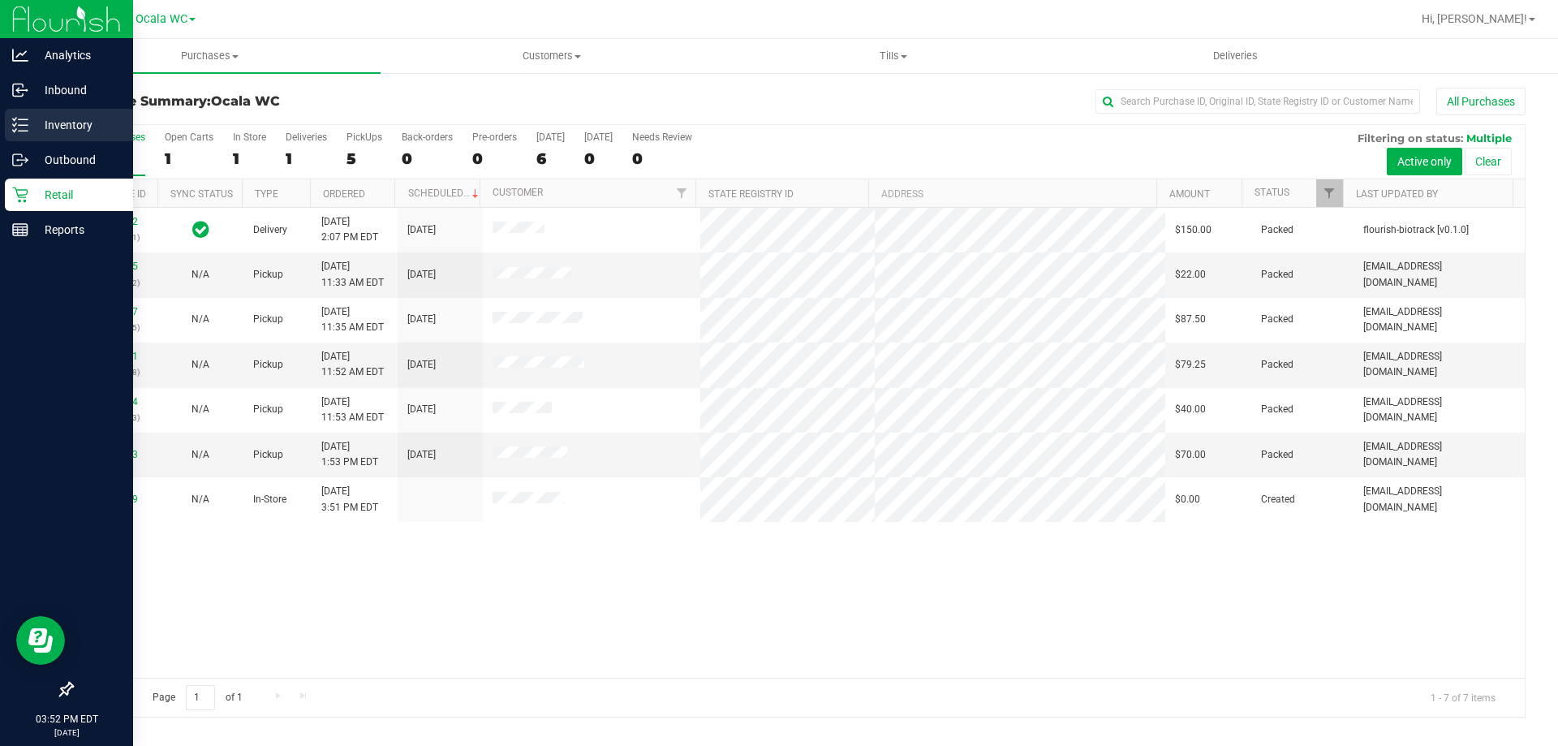
click at [32, 116] on p "Inventory" at bounding box center [76, 124] width 97 height 19
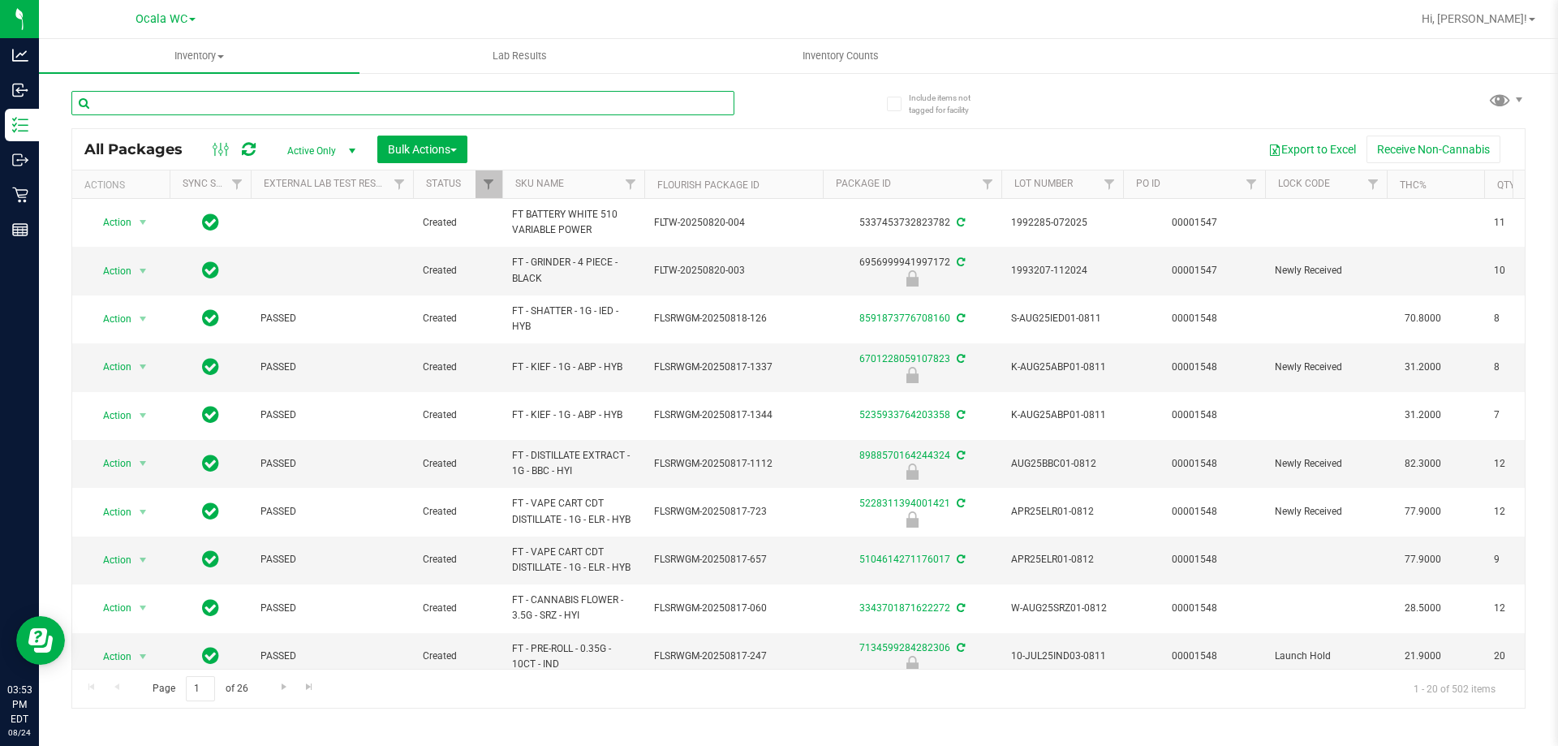
click at [495, 106] on input "text" at bounding box center [402, 103] width 663 height 24
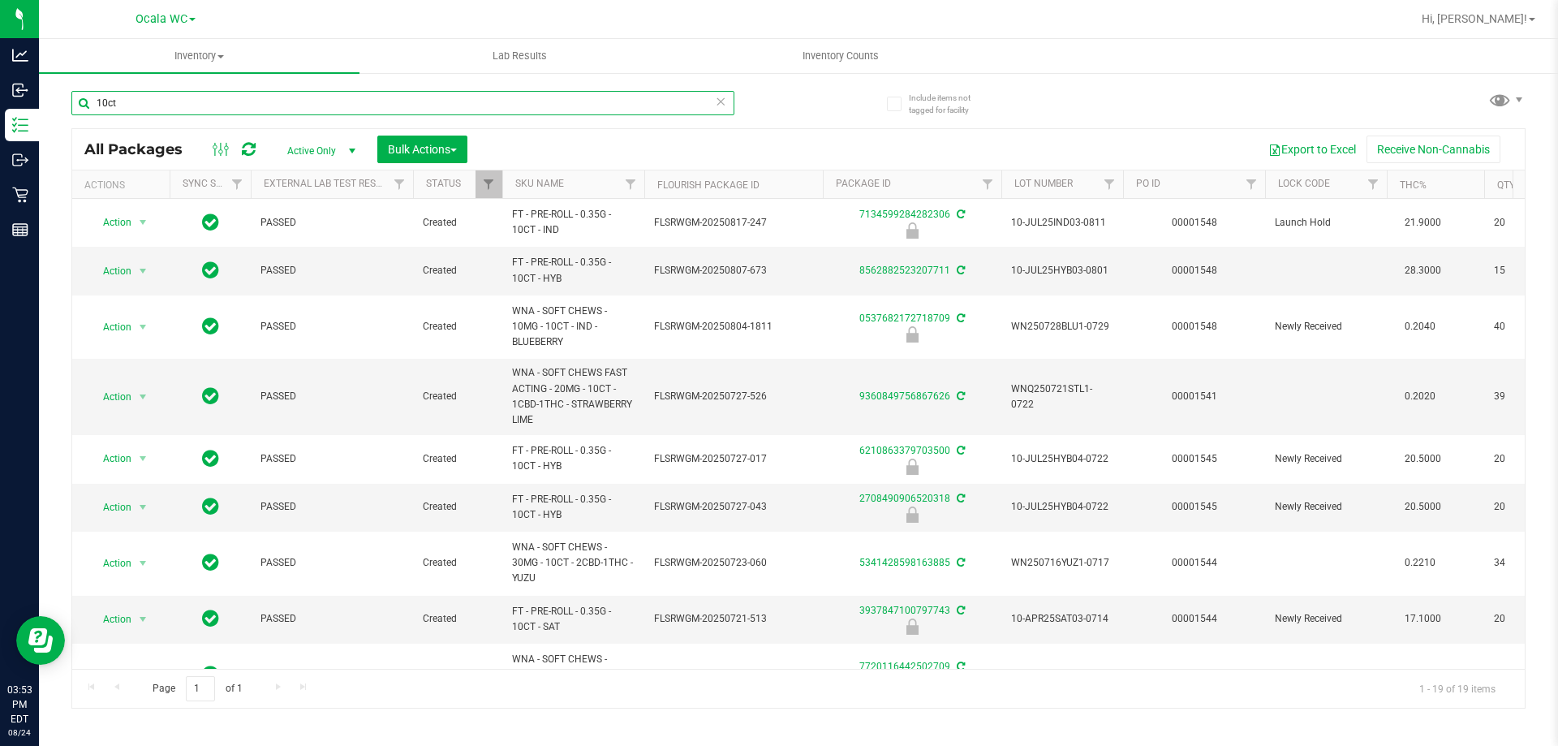
type input "10ct"
click at [592, 182] on th "SKU Name" at bounding box center [573, 184] width 142 height 28
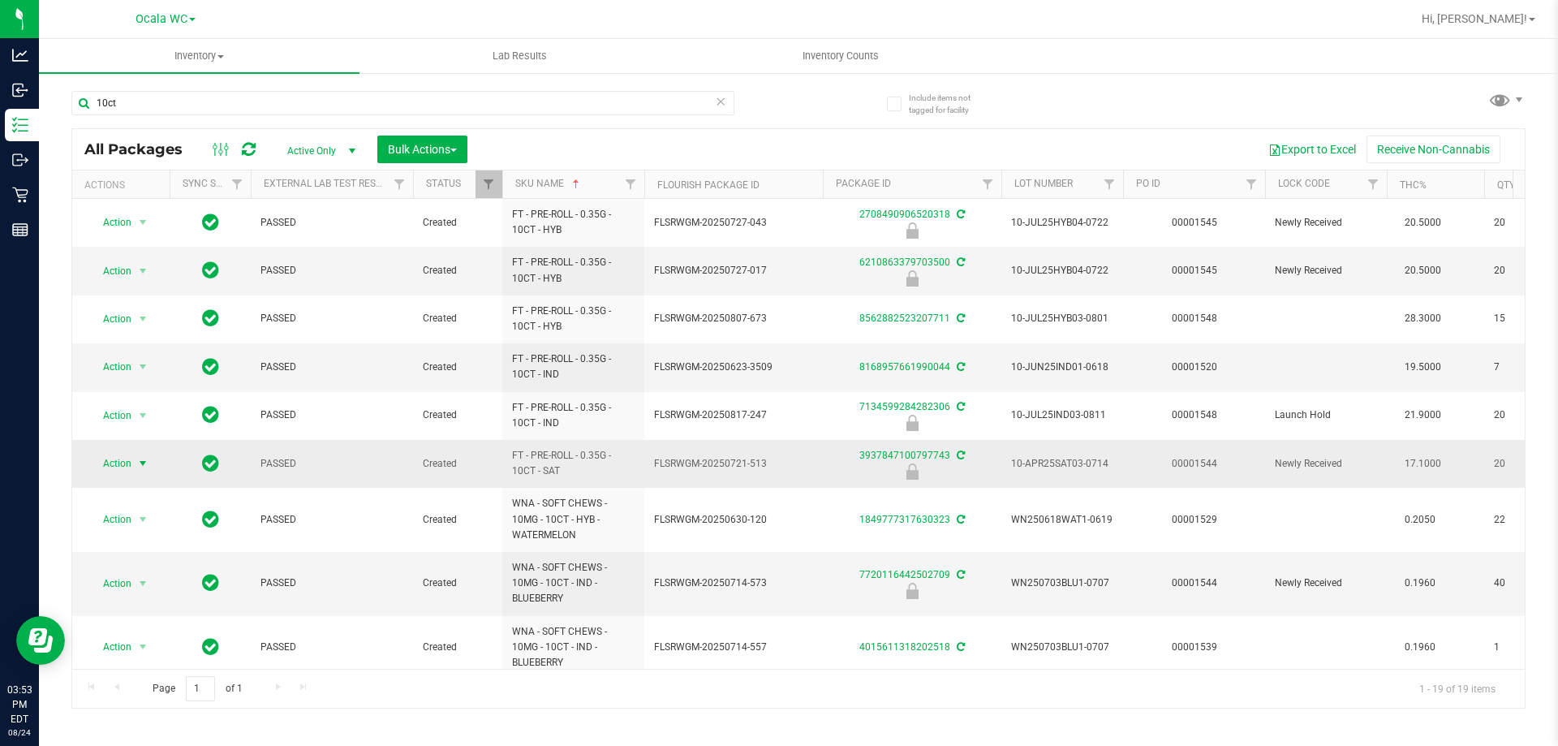
click at [130, 462] on span "Action" at bounding box center [110, 463] width 44 height 23
click at [112, 644] on li "Unlock package" at bounding box center [141, 656] width 104 height 24
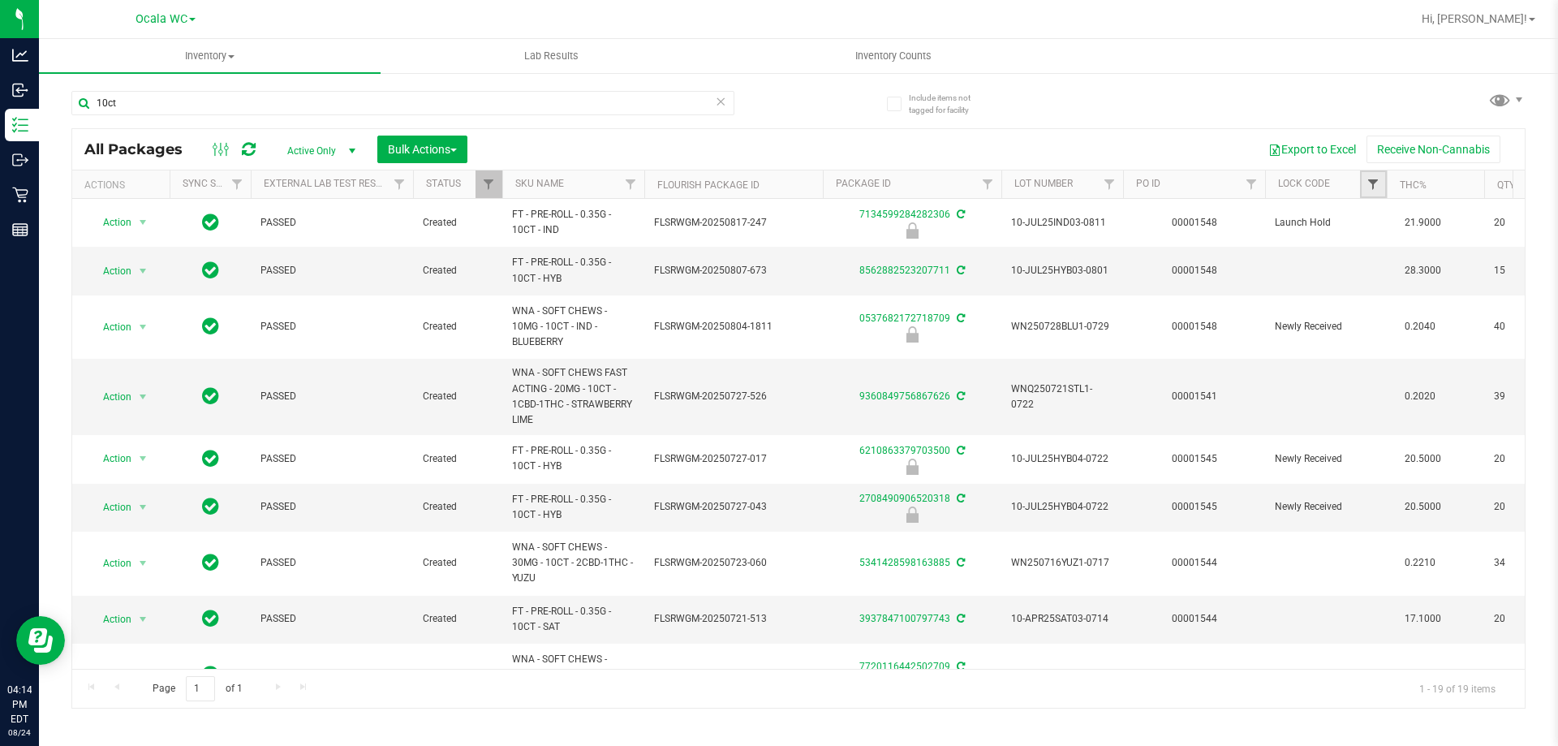
click at [1372, 184] on span "Filter" at bounding box center [1372, 184] width 13 height 13
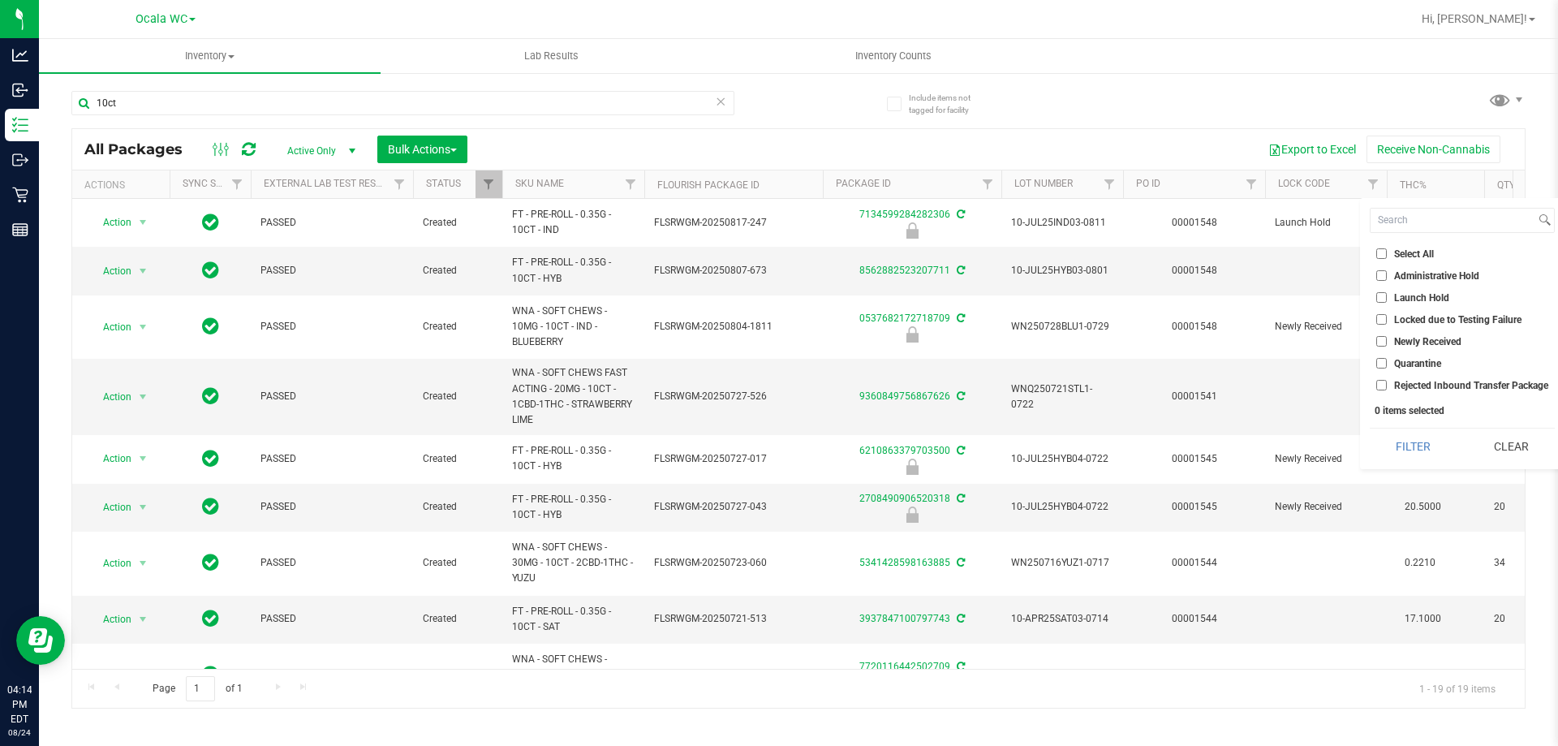
click at [1379, 296] on input "Launch Hold" at bounding box center [1381, 297] width 11 height 11
checkbox input "true"
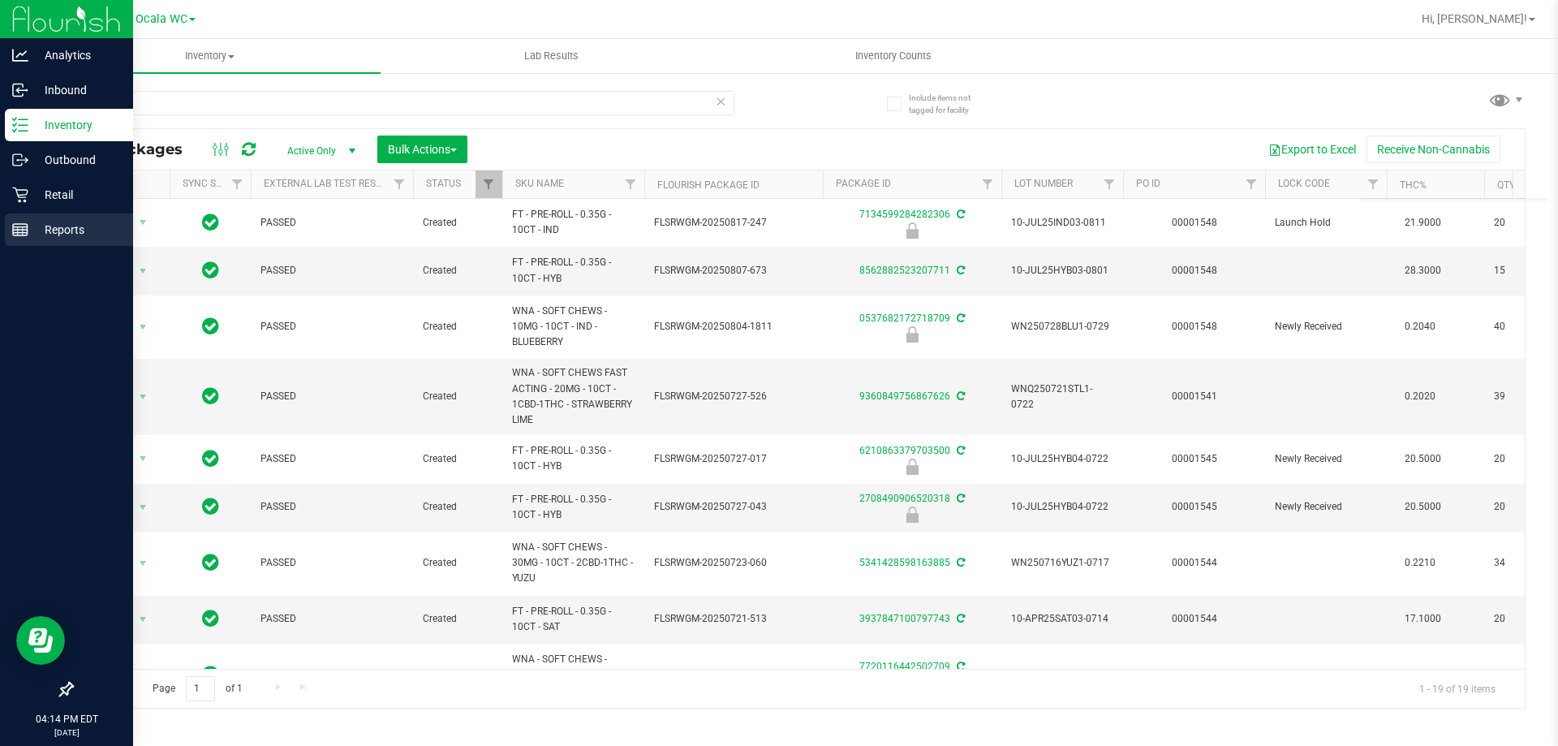
click at [59, 220] on p "Reports" at bounding box center [76, 229] width 97 height 19
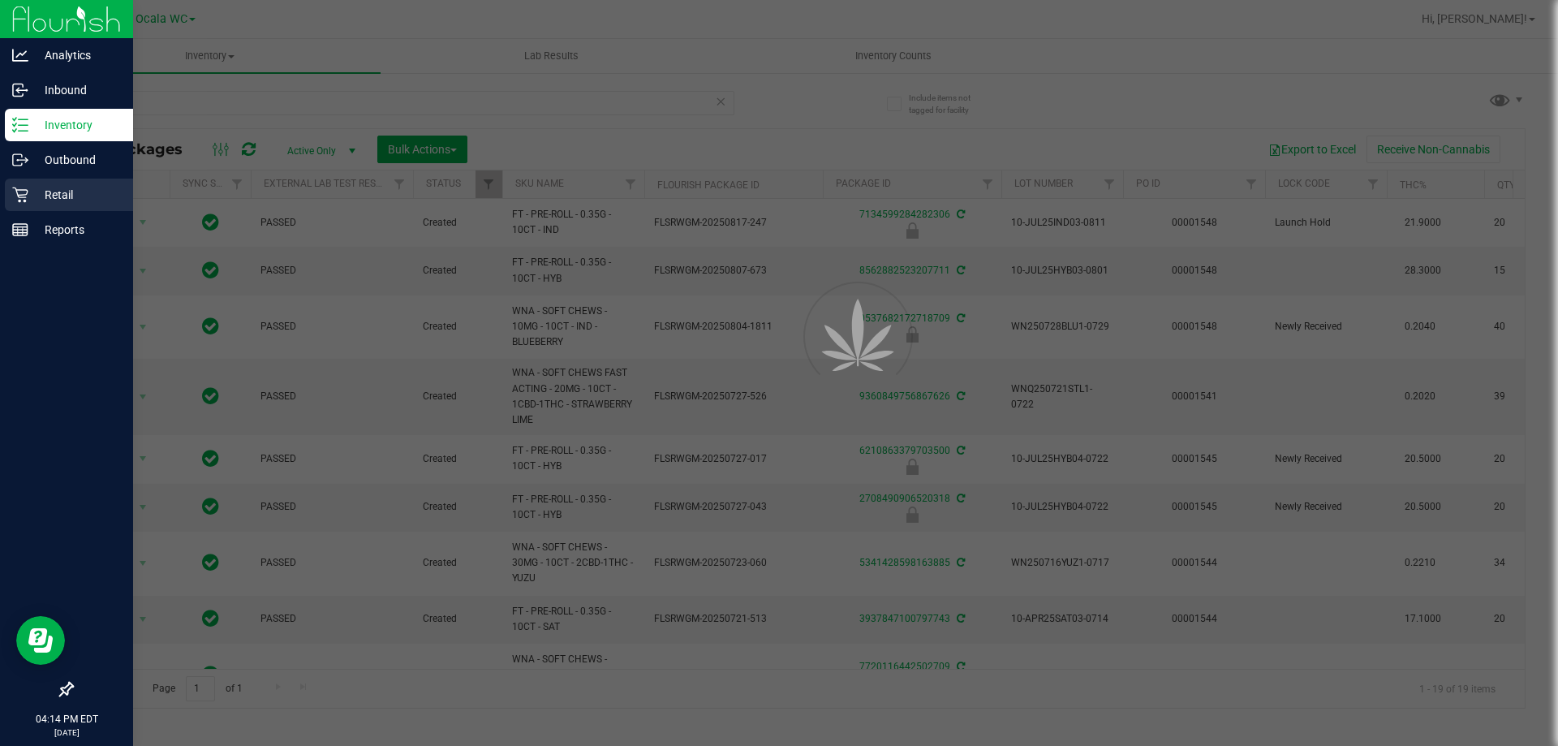
click at [73, 187] on p "Retail" at bounding box center [76, 194] width 97 height 19
